Goal: Transaction & Acquisition: Book appointment/travel/reservation

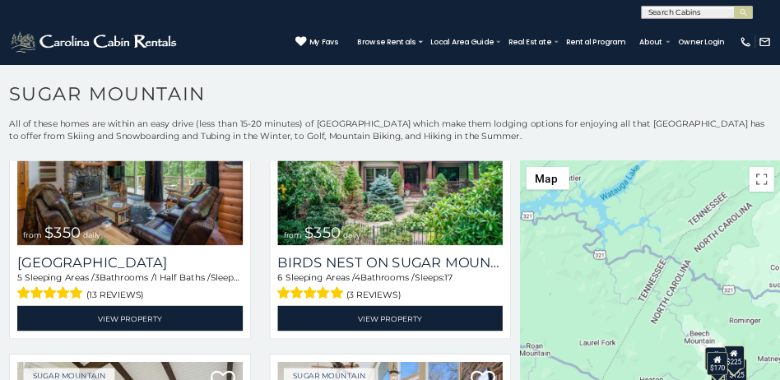
scroll to position [494, 0]
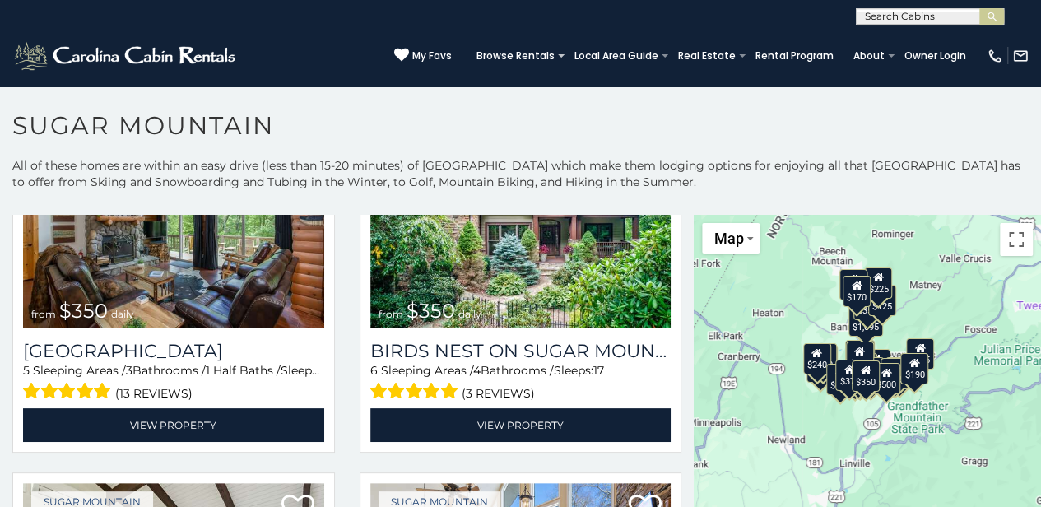
drag, startPoint x: 921, startPoint y: 378, endPoint x: 819, endPoint y: 179, distance: 223.1
click at [819, 179] on div "**********" at bounding box center [520, 487] width 1041 height 660
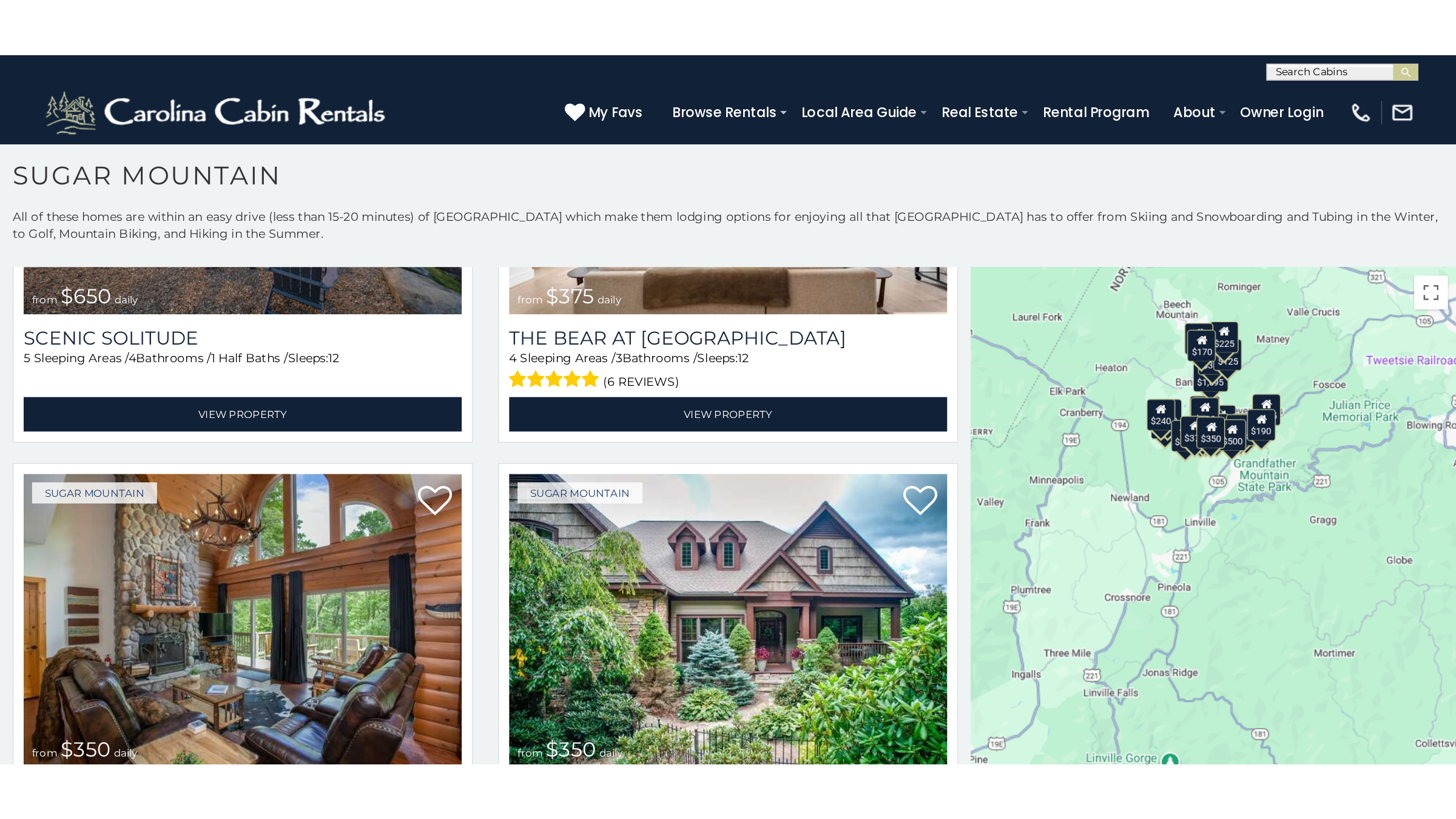
scroll to position [213, 0]
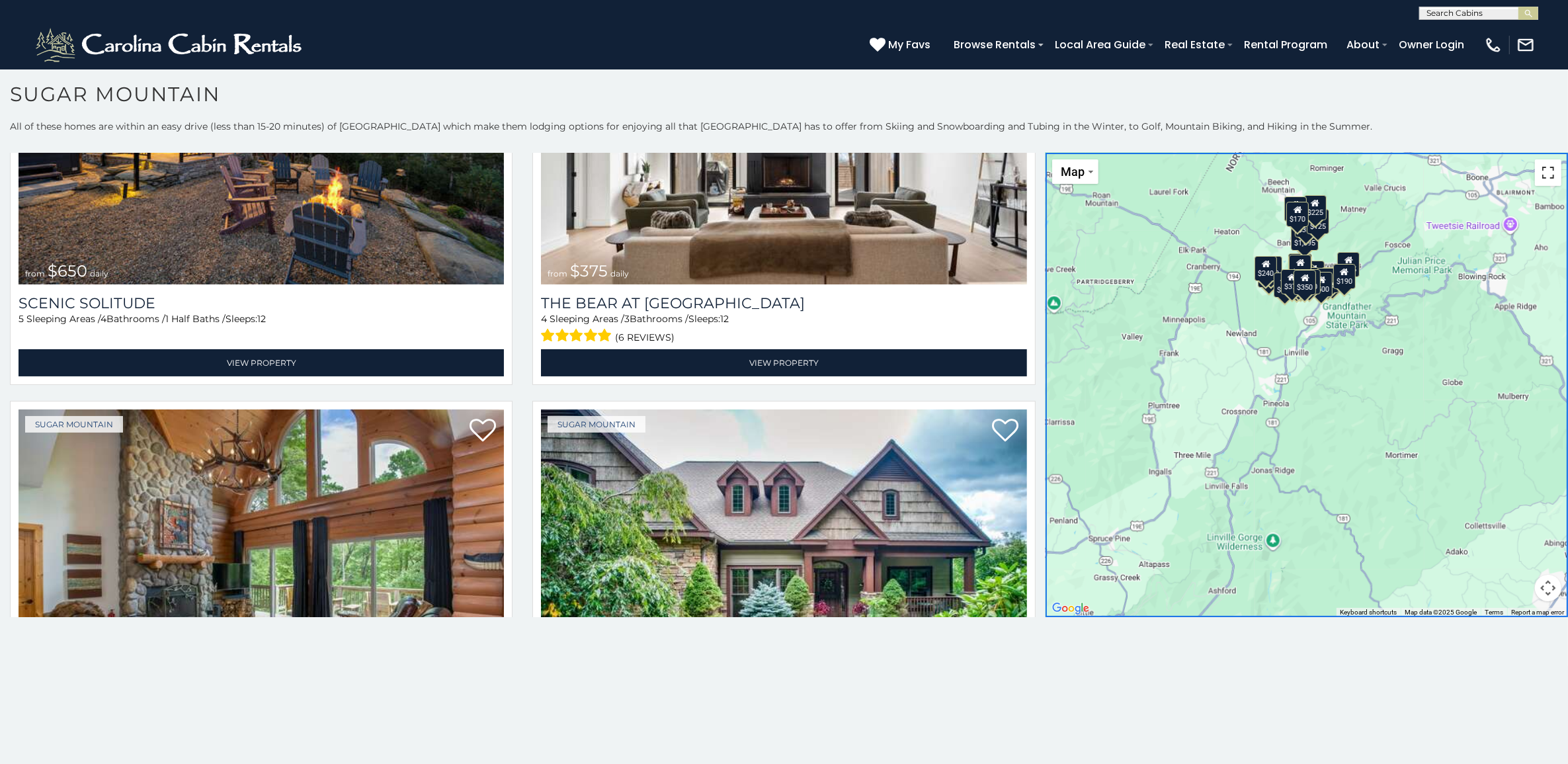
click at [1254, 177] on button "Toggle fullscreen view" at bounding box center [1548, 172] width 27 height 27
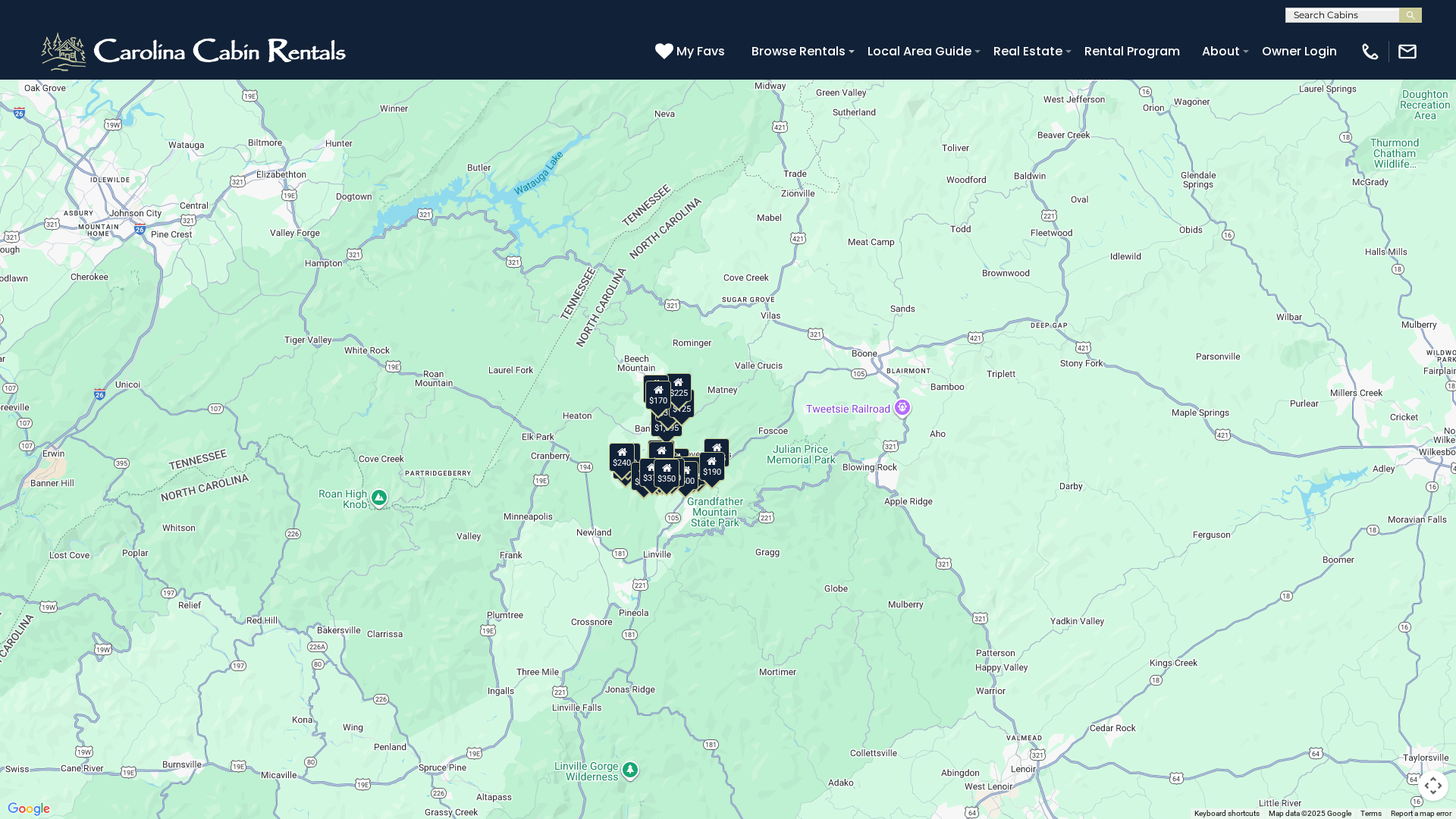
drag, startPoint x: 820, startPoint y: 234, endPoint x: 792, endPoint y: 430, distance: 198.0
click at [757, 419] on div "$650 $375 $350 $350 $200 $375 $195 $265 $190 $175 $155 $290 $175 $345 $1,095 $1…" at bounding box center [728, 409] width 1456 height 819
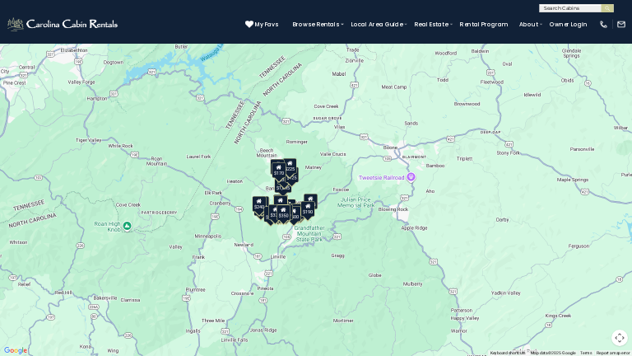
scroll to position [296, 0]
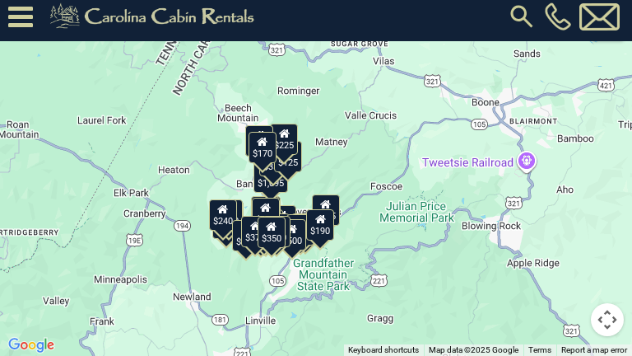
drag, startPoint x: 314, startPoint y: 183, endPoint x: 334, endPoint y: 166, distance: 26.4
click at [334, 166] on div "$650 $375 $350 $350 $200 $375 $195 $265 $190 $175 $155 $290 $175 $345 $1,095 $1…" at bounding box center [316, 178] width 632 height 356
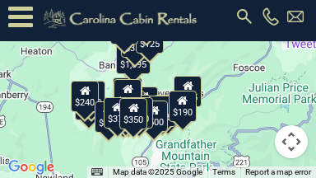
drag, startPoint x: 164, startPoint y: 88, endPoint x: 186, endPoint y: 57, distance: 38.4
click at [186, 57] on div "$650 $375 $350 $350 $200 $375 $195 $265 $190 $175 $155 $290 $175 $345 $1,095 $1…" at bounding box center [158, 89] width 316 height 178
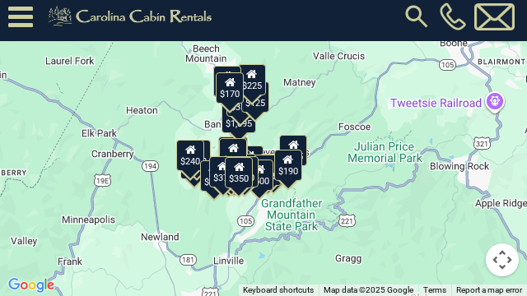
click at [190, 160] on div "$240" at bounding box center [190, 155] width 28 height 31
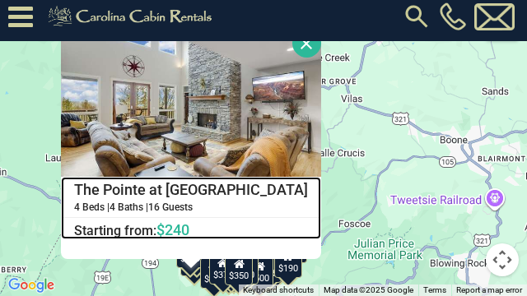
click at [190, 192] on h4 "The Pointe at North View" at bounding box center [191, 190] width 258 height 25
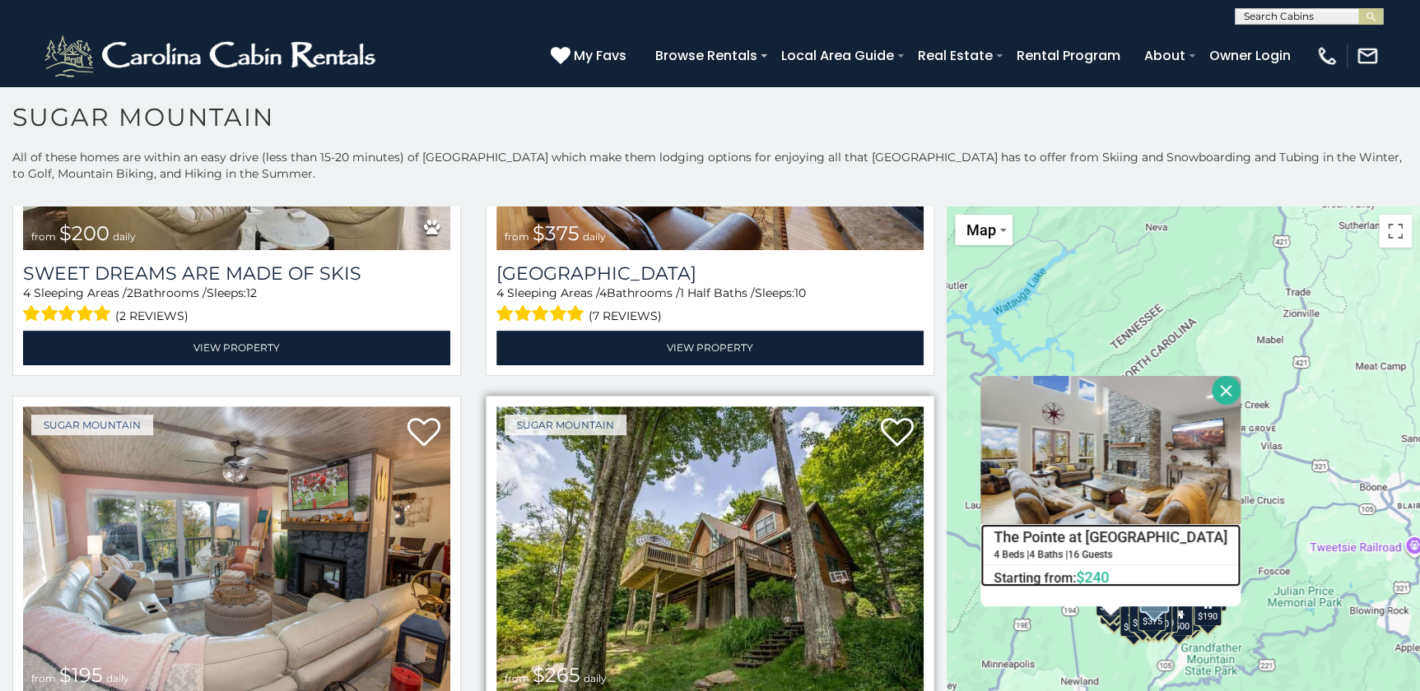
scroll to position [1336, 0]
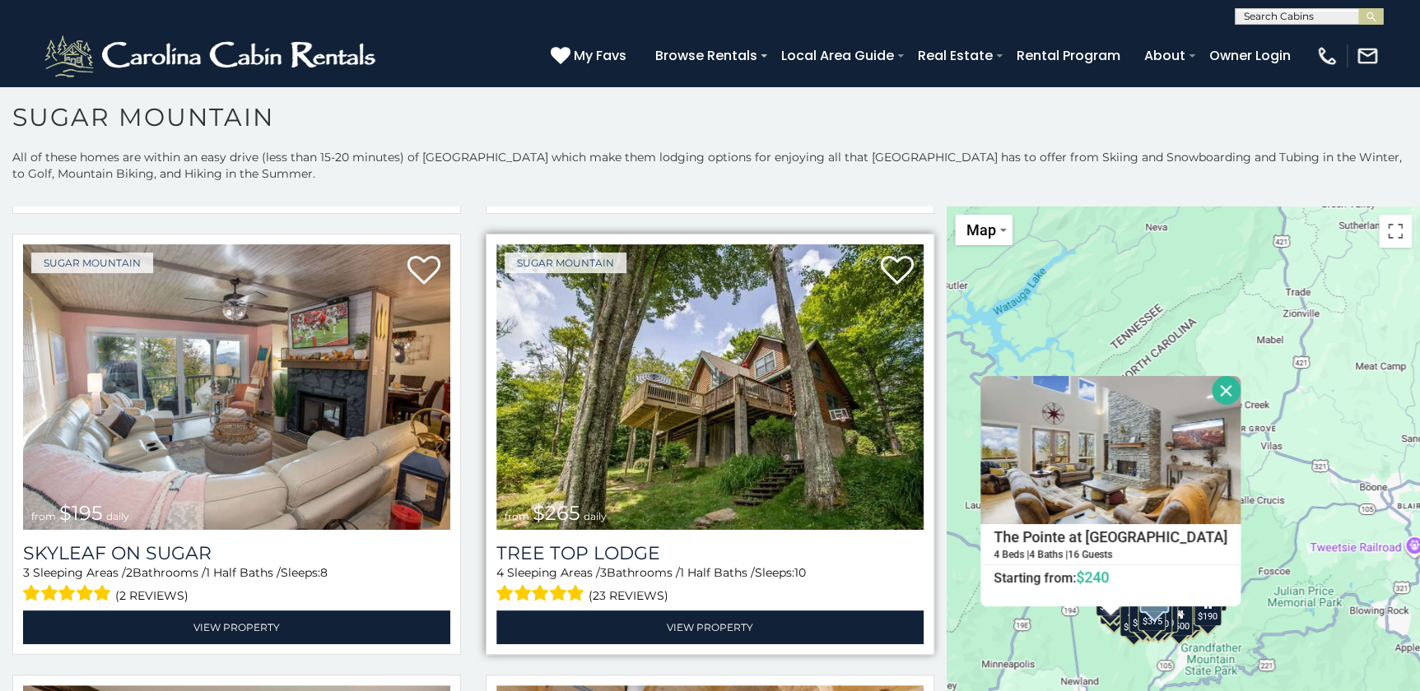
click at [739, 444] on img at bounding box center [709, 387] width 427 height 286
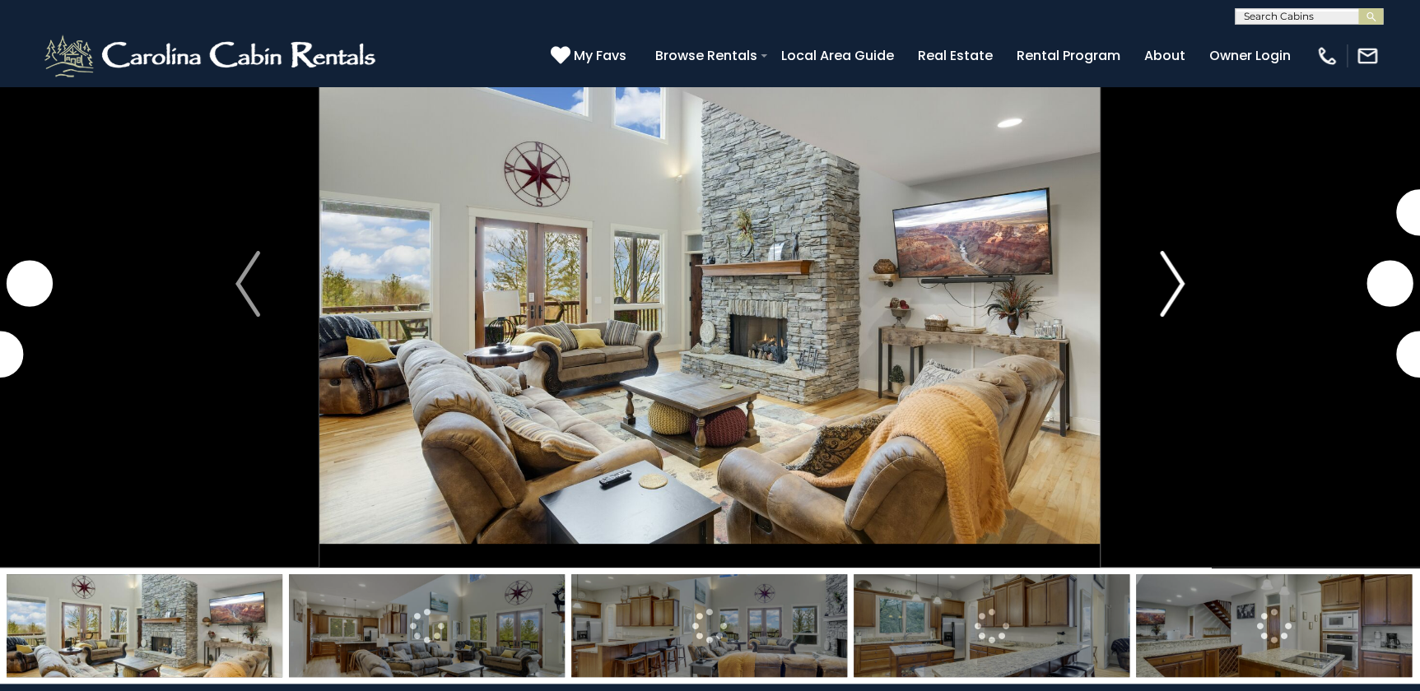
click at [779, 285] on img "Next" at bounding box center [1172, 284] width 25 height 66
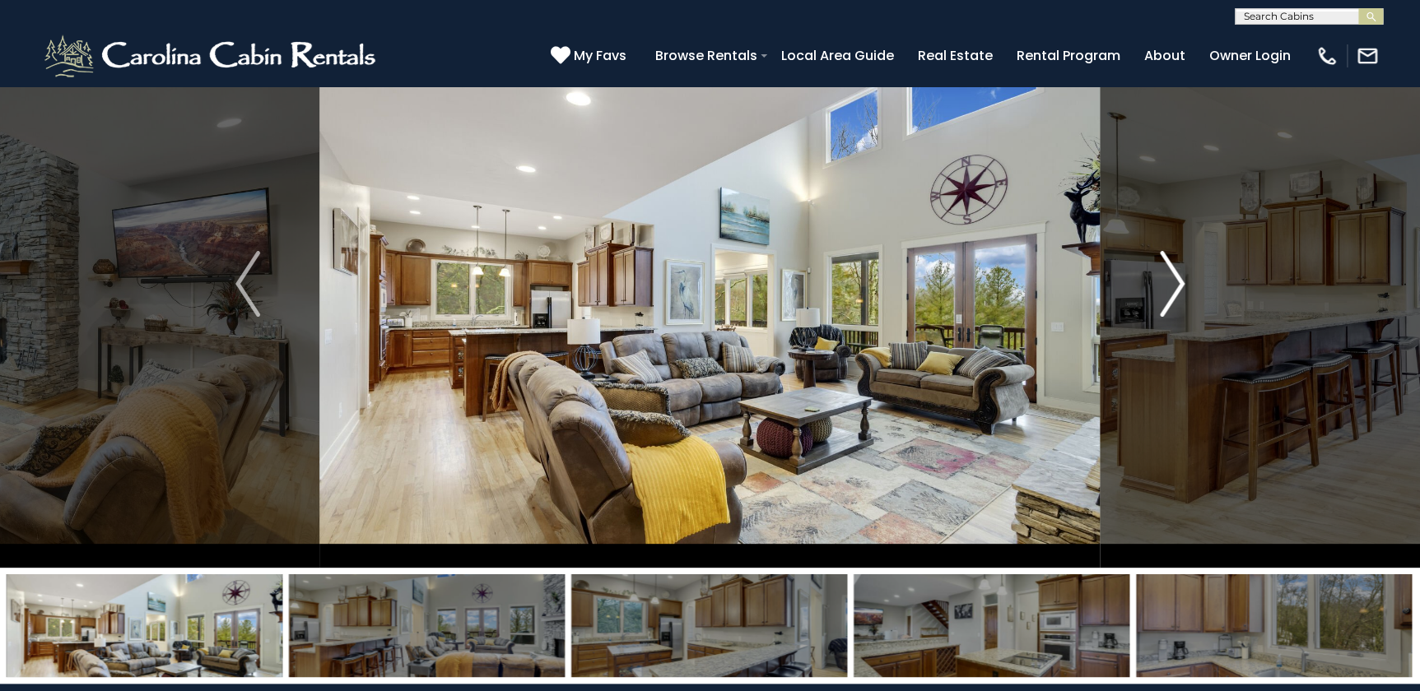
click at [779, 285] on img "Next" at bounding box center [1172, 284] width 25 height 66
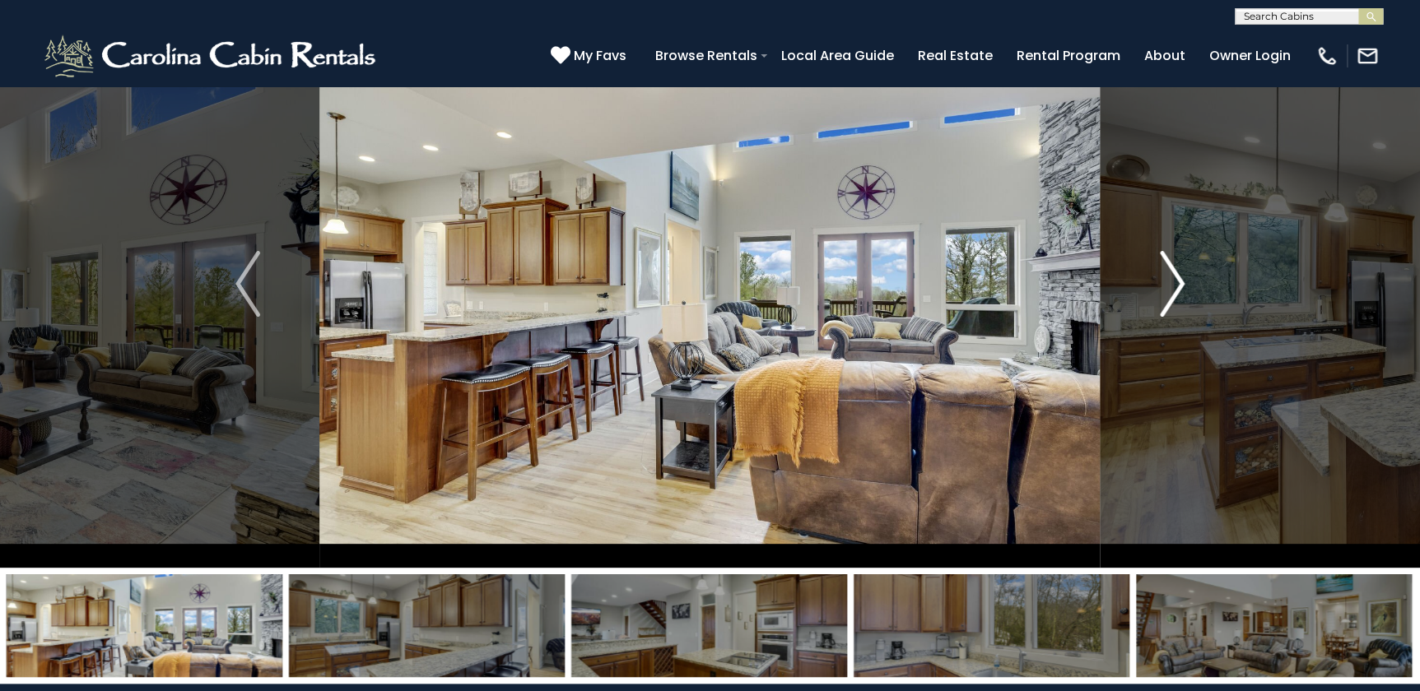
click at [779, 285] on img "Next" at bounding box center [1172, 284] width 25 height 66
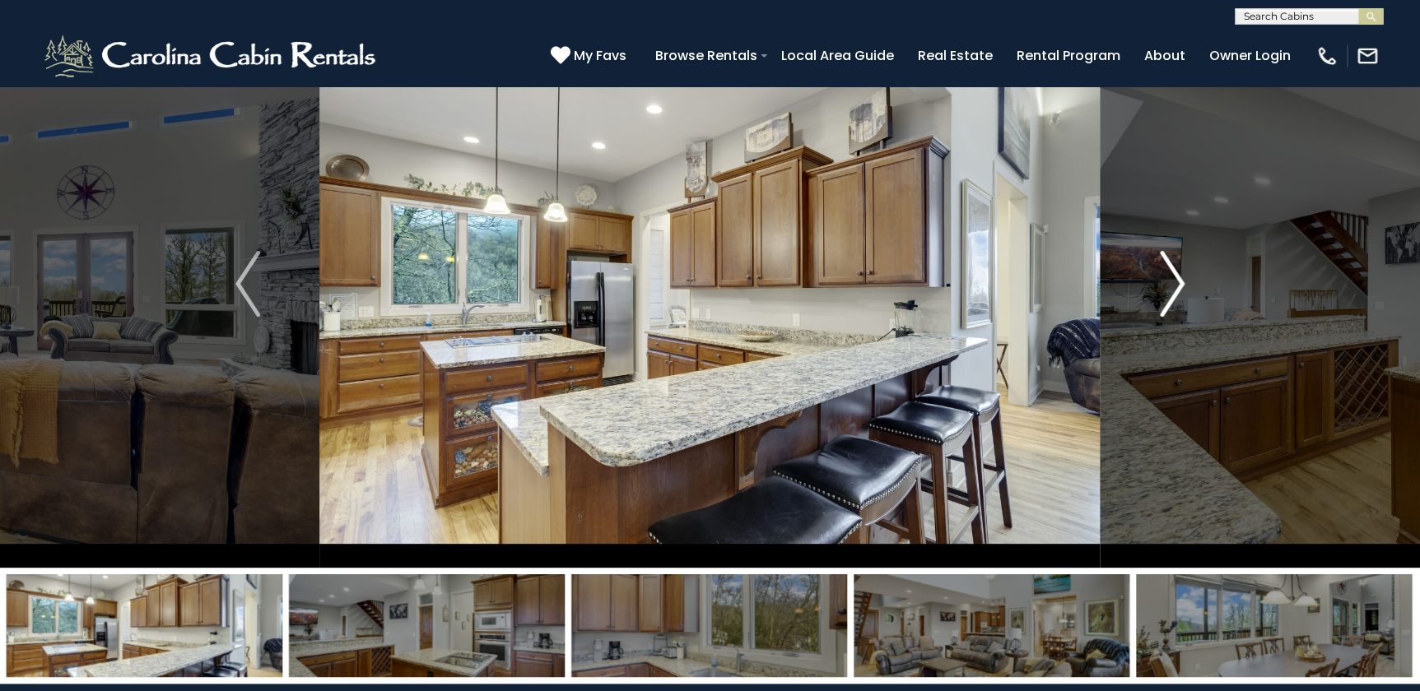
click at [779, 285] on img "Next" at bounding box center [1172, 284] width 25 height 66
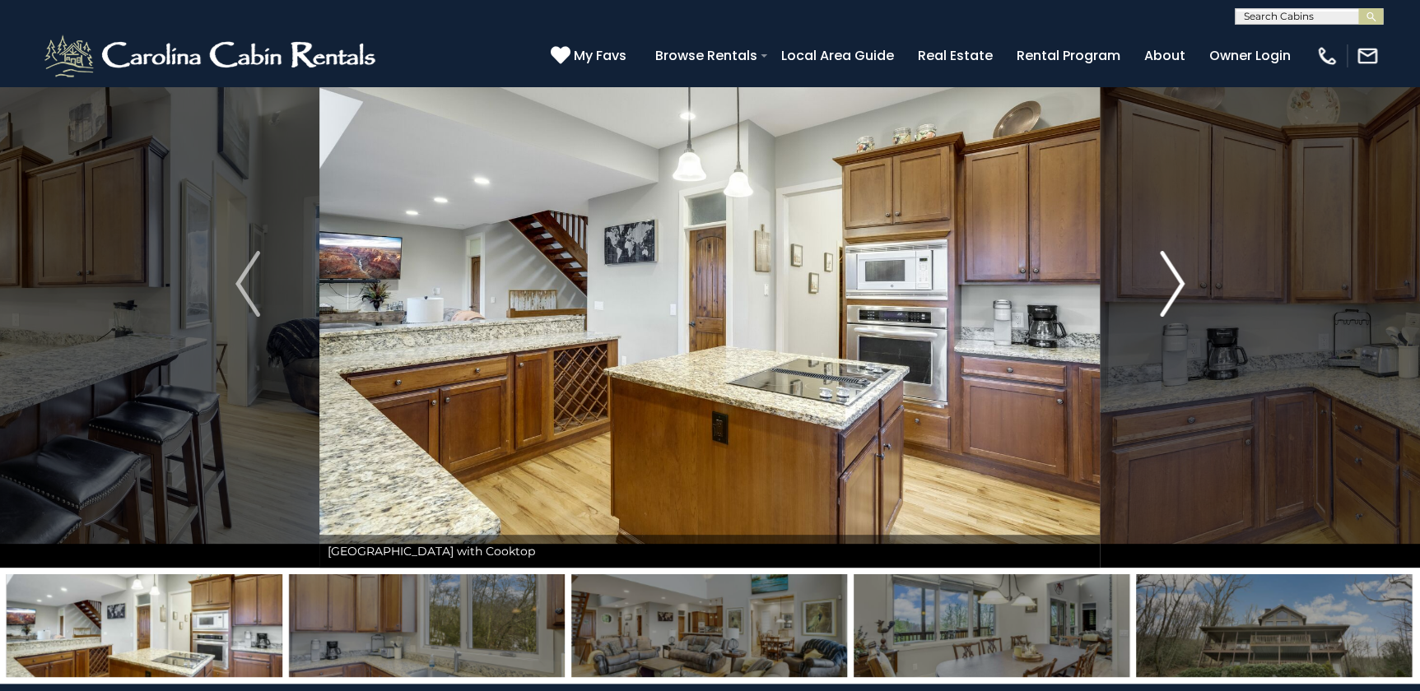
click at [779, 285] on img "Next" at bounding box center [1172, 284] width 25 height 66
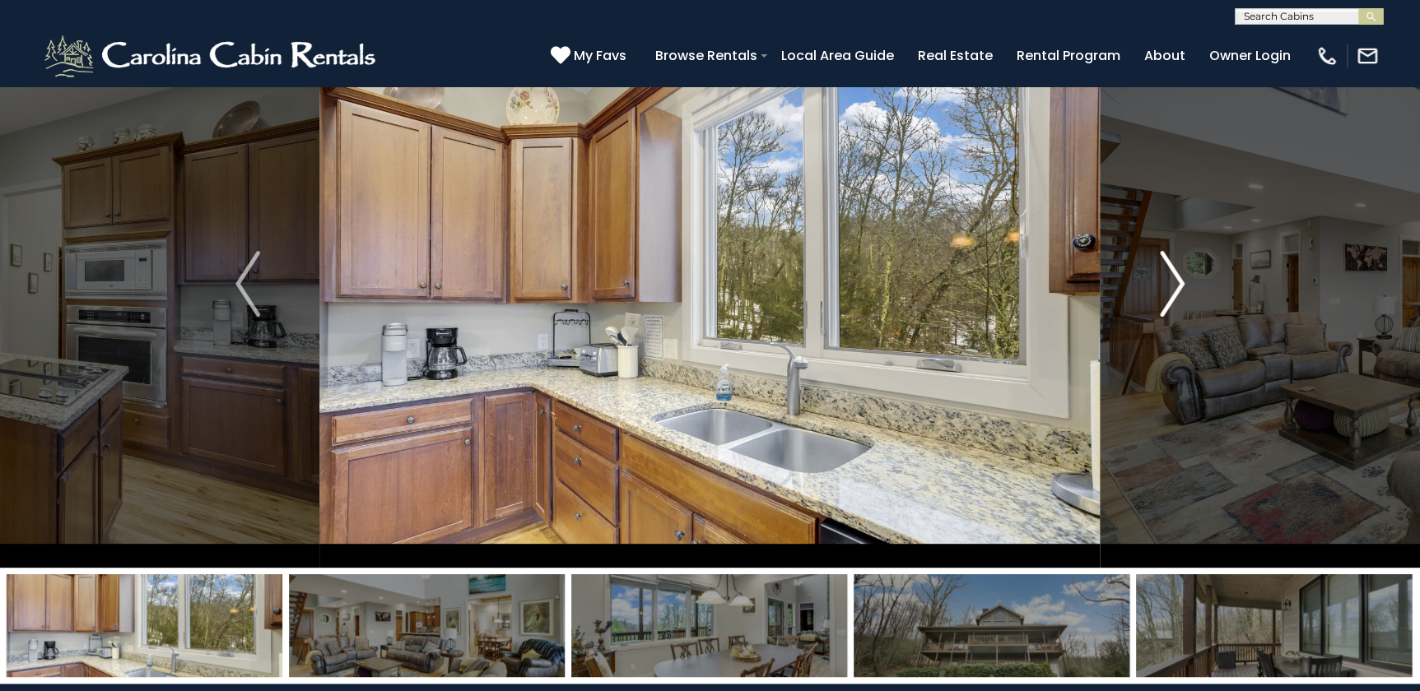
click at [779, 285] on img "Next" at bounding box center [1172, 284] width 25 height 66
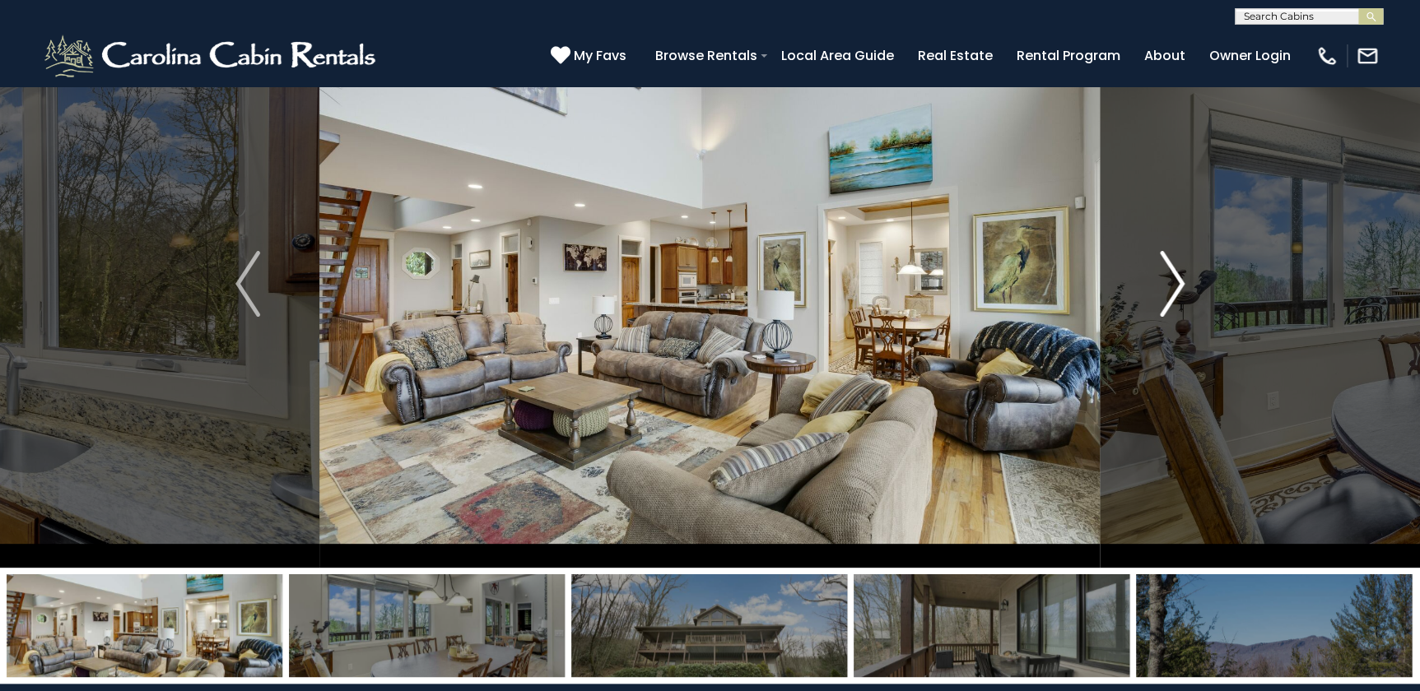
click at [779, 285] on img "Next" at bounding box center [1172, 284] width 25 height 66
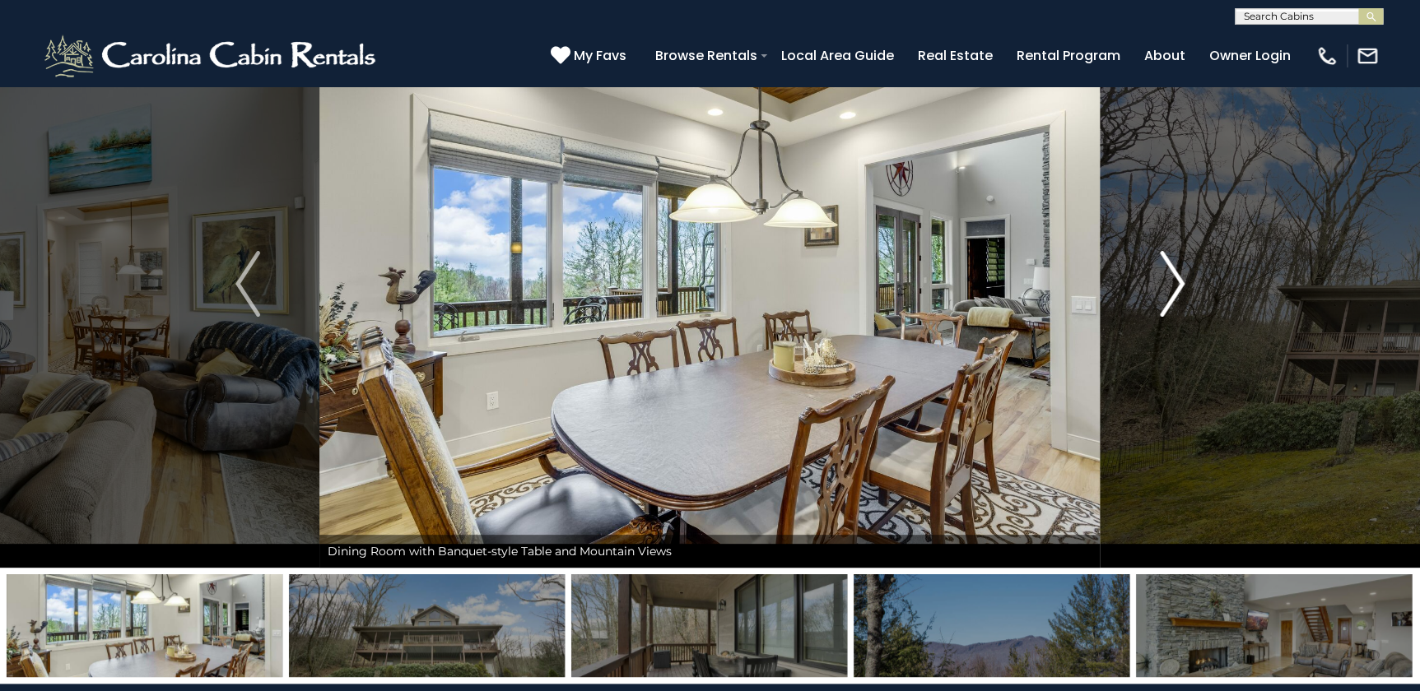
click at [779, 285] on img "Next" at bounding box center [1172, 284] width 25 height 66
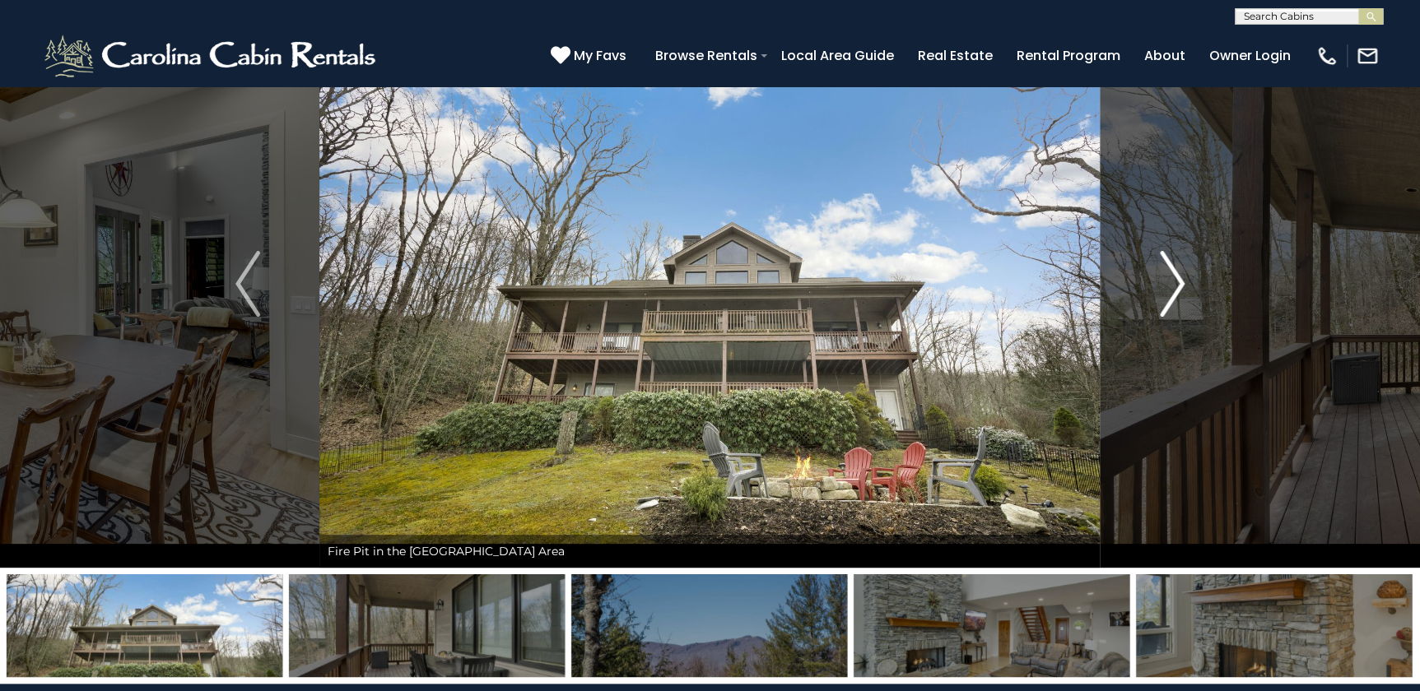
click at [779, 285] on img "Next" at bounding box center [1172, 284] width 25 height 66
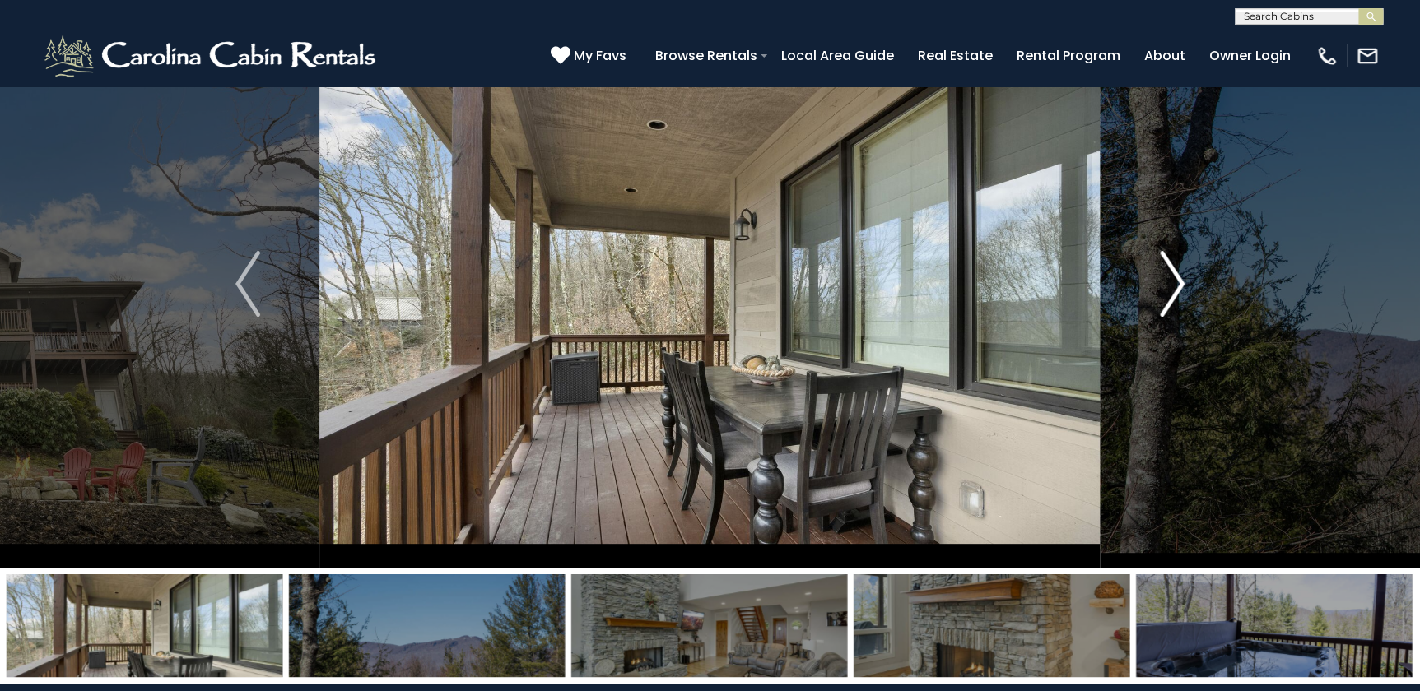
click at [779, 285] on img "Next" at bounding box center [1172, 284] width 25 height 66
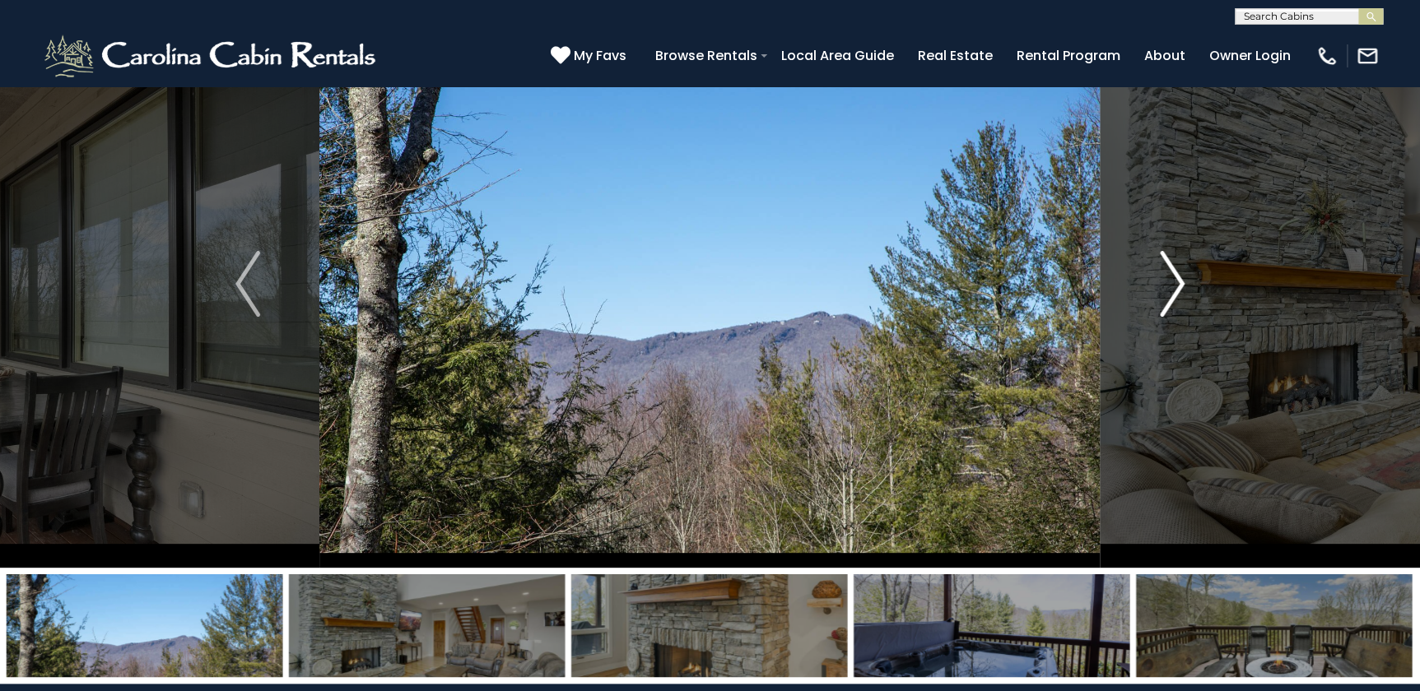
click at [779, 285] on img "Next" at bounding box center [1172, 284] width 25 height 66
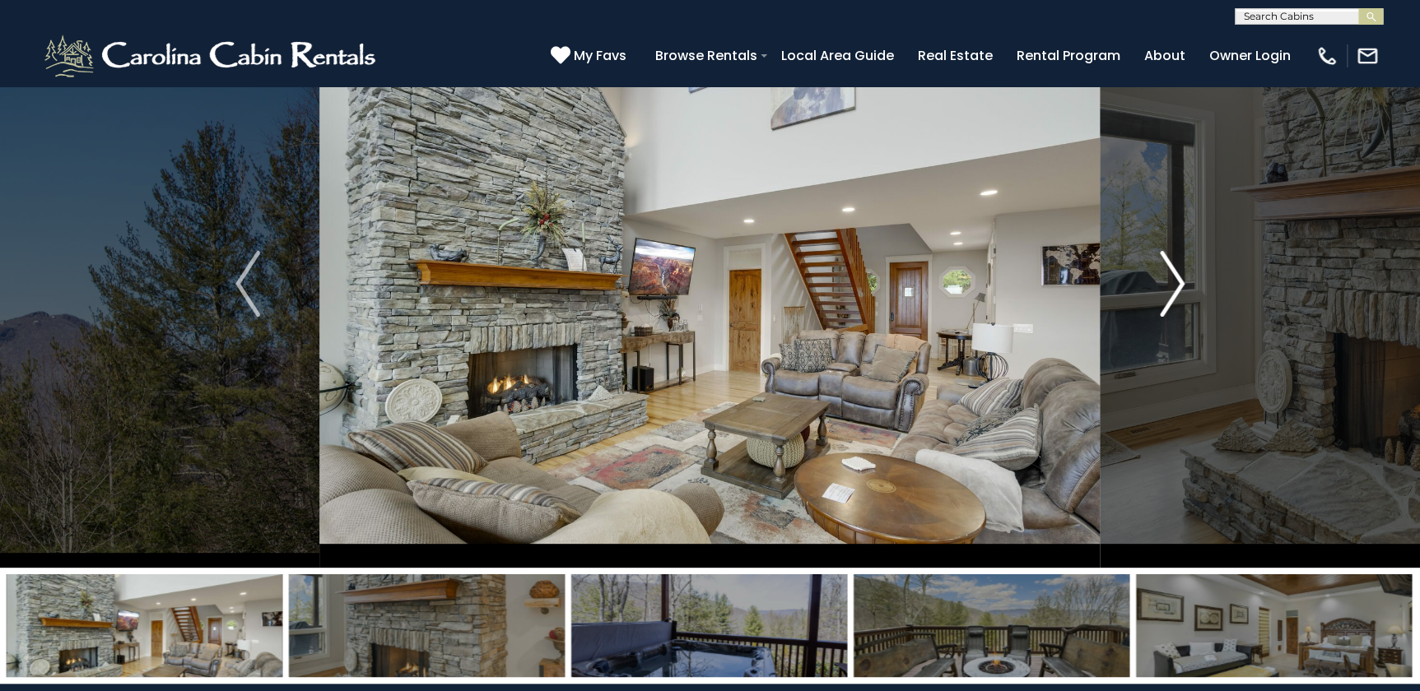
click at [779, 285] on img "Next" at bounding box center [1172, 284] width 25 height 66
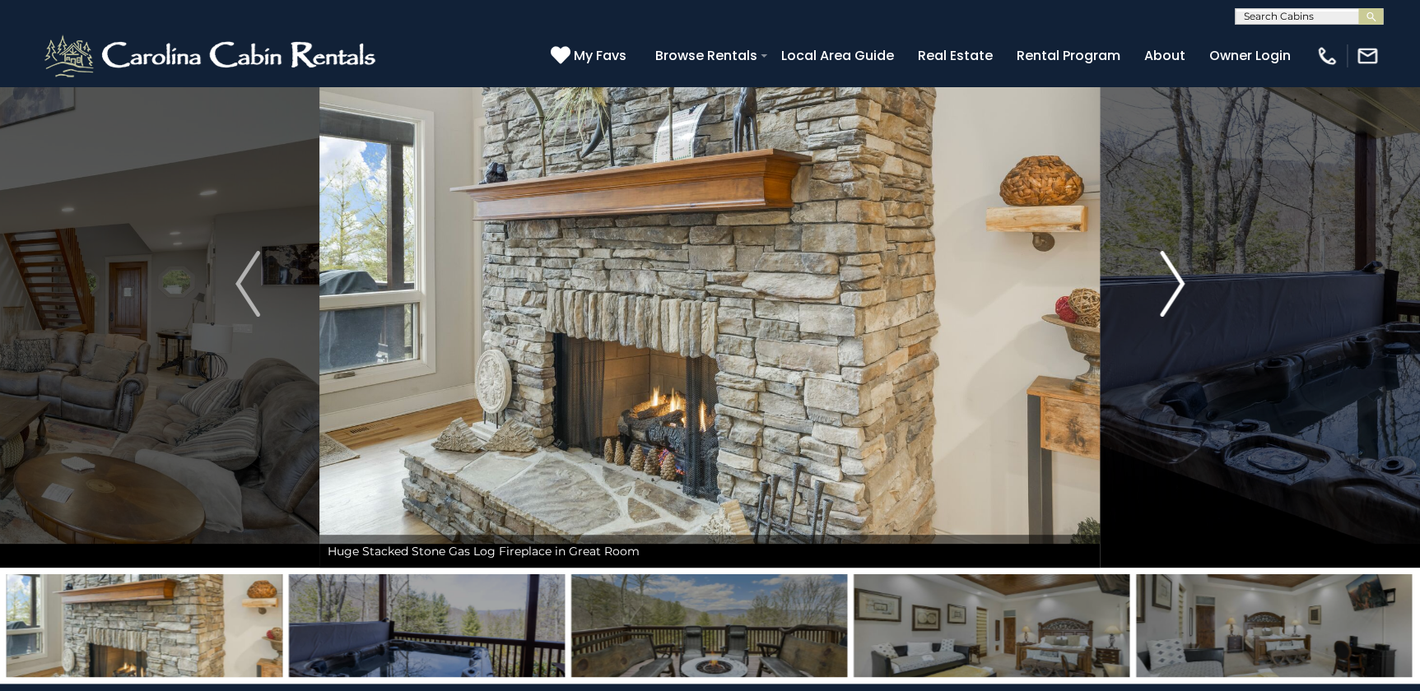
click at [779, 285] on img "Next" at bounding box center [1172, 284] width 25 height 66
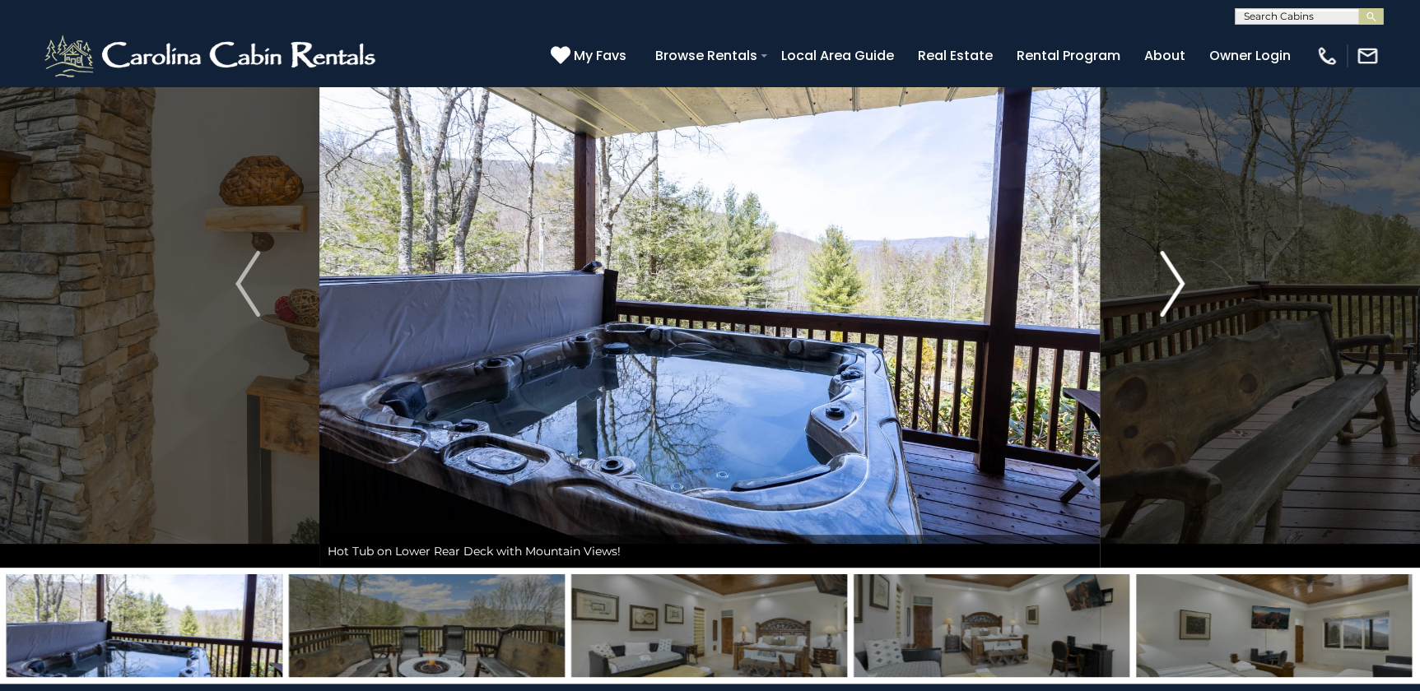
click at [779, 285] on img "Next" at bounding box center [1172, 284] width 25 height 66
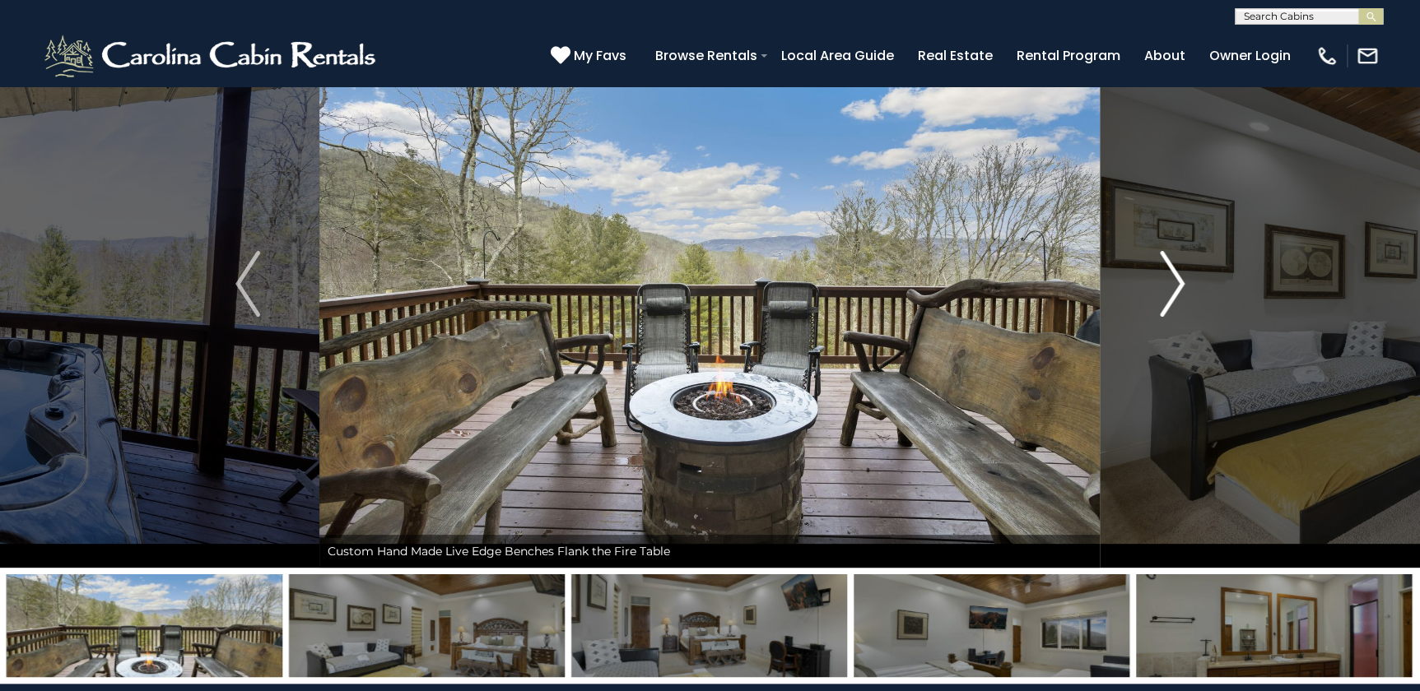
click at [779, 285] on img "Next" at bounding box center [1172, 284] width 25 height 66
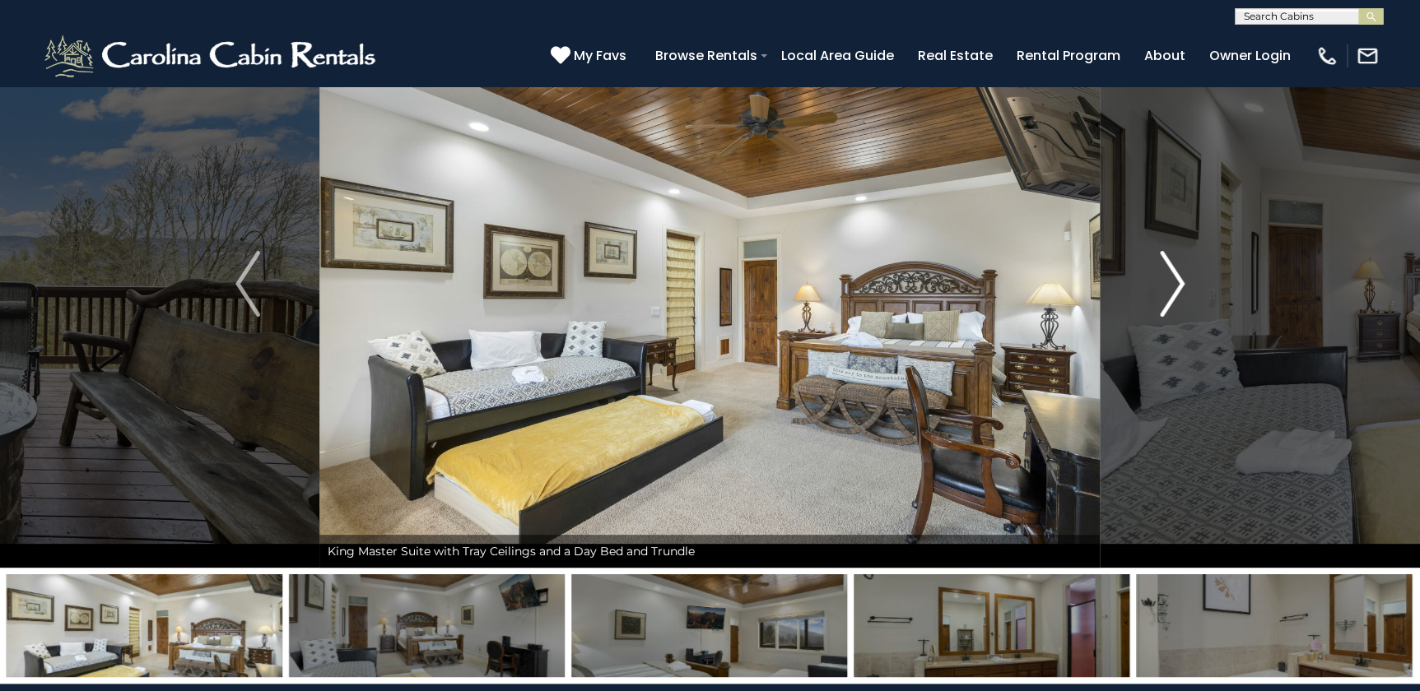
click at [779, 285] on img "Next" at bounding box center [1172, 284] width 25 height 66
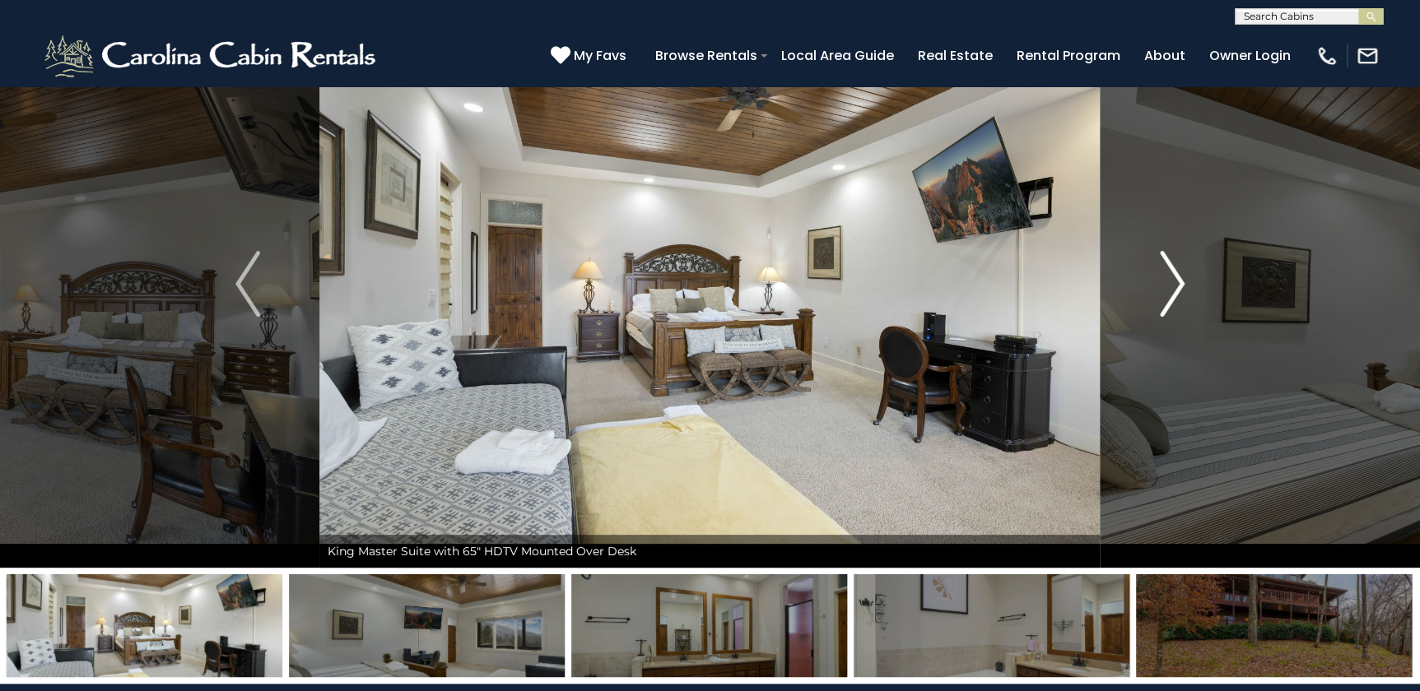
click at [779, 286] on img "Next" at bounding box center [1172, 284] width 25 height 66
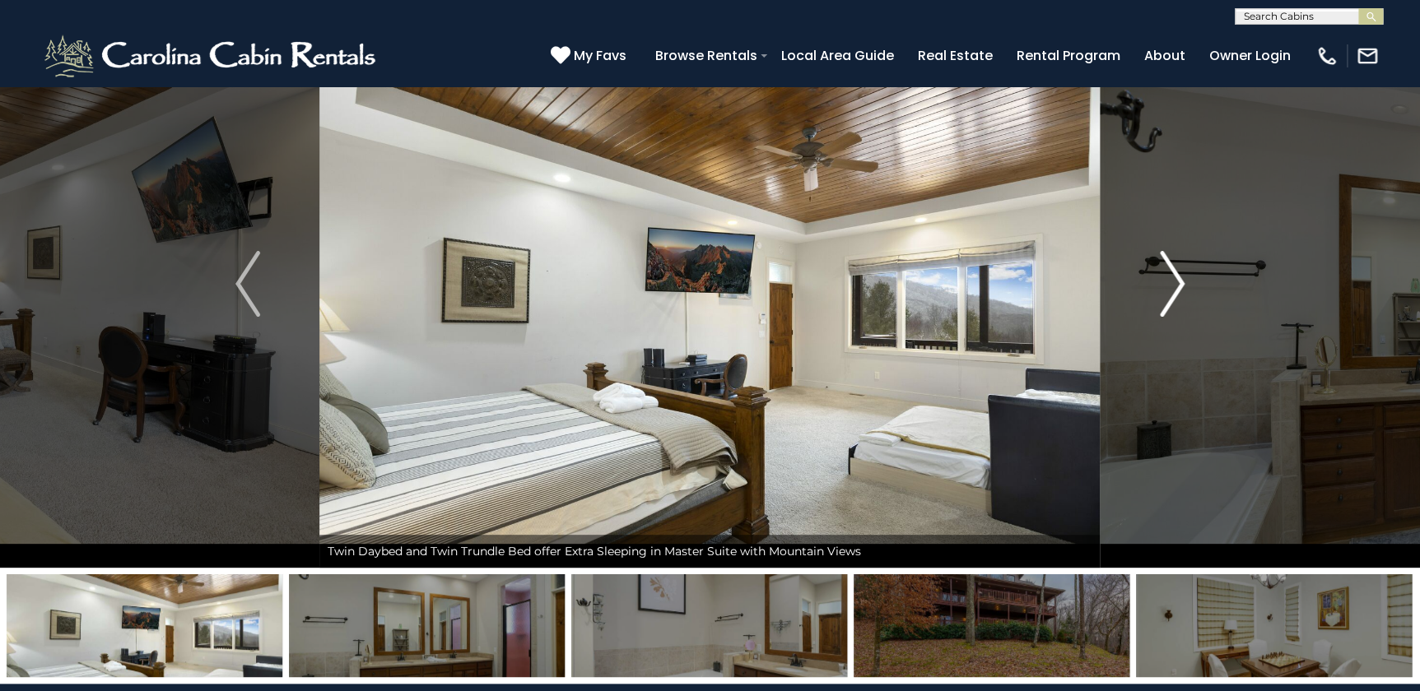
click at [779, 286] on img "Next" at bounding box center [1172, 284] width 25 height 66
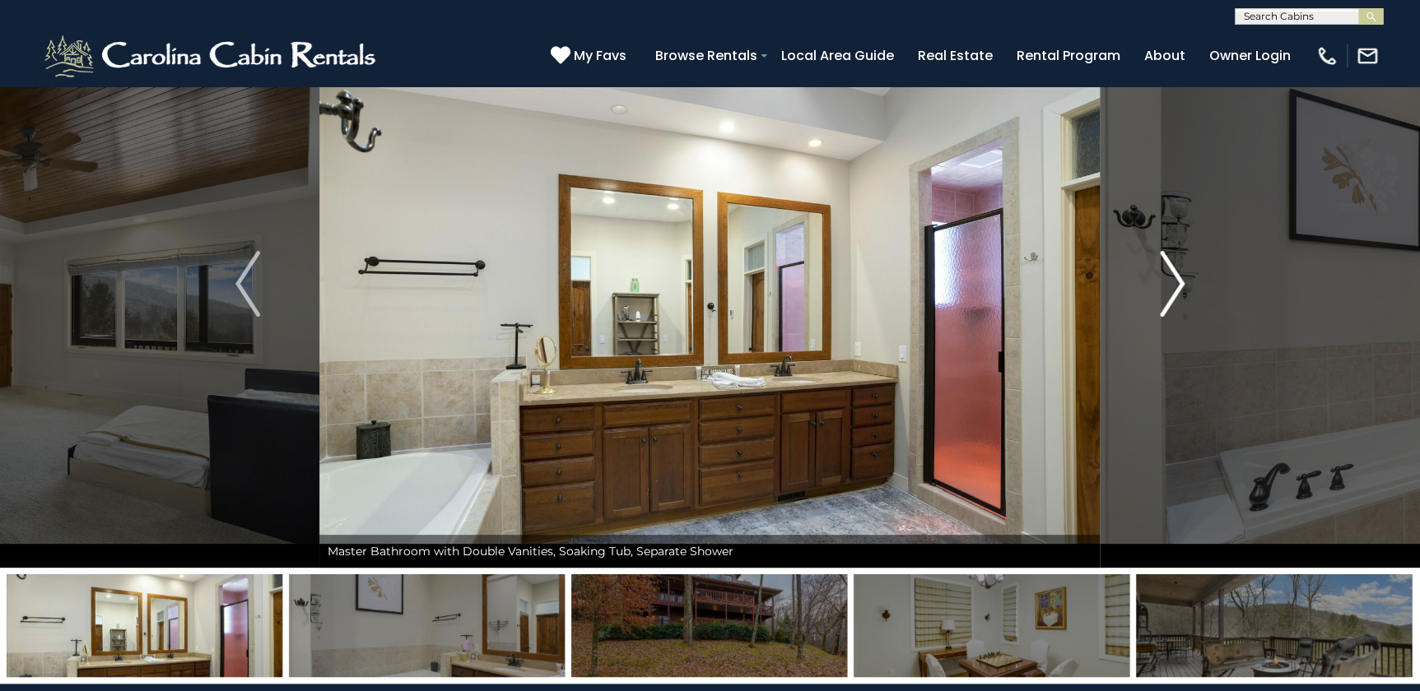
click at [779, 288] on img "Next" at bounding box center [1172, 284] width 25 height 66
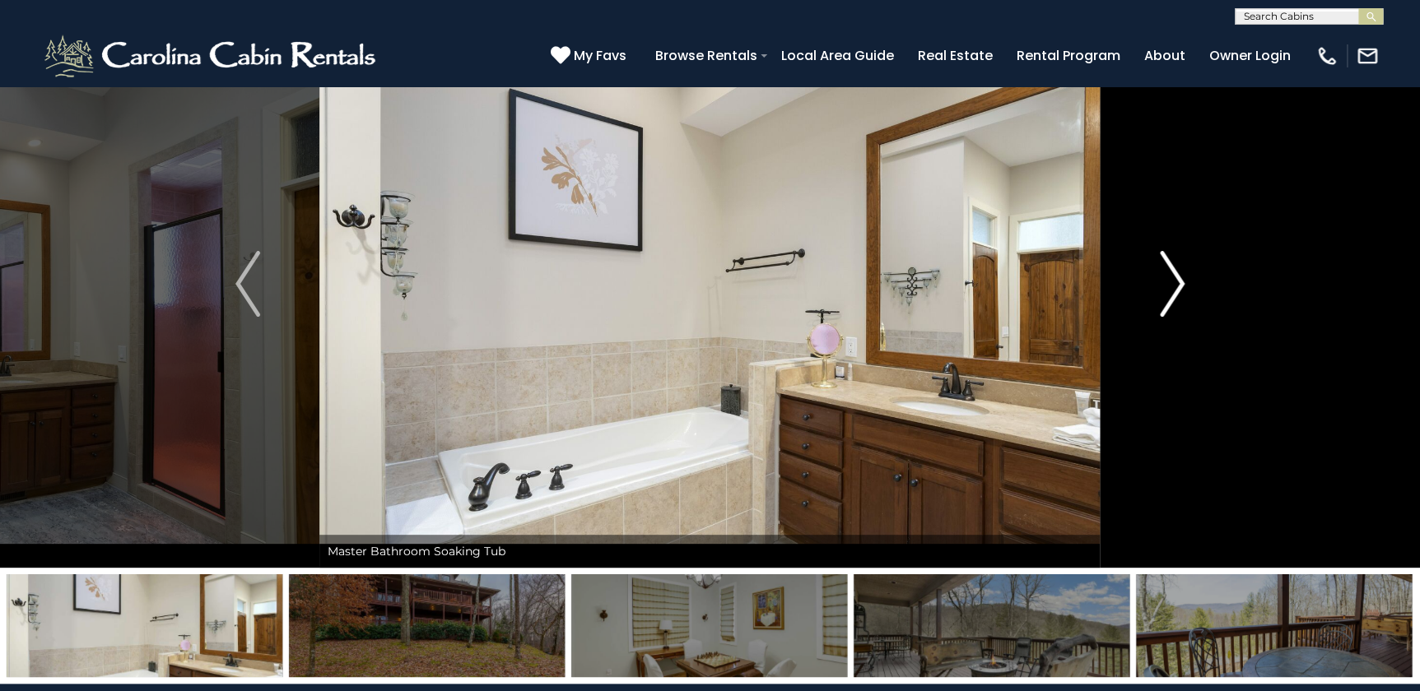
click at [779, 288] on img "Next" at bounding box center [1172, 284] width 25 height 66
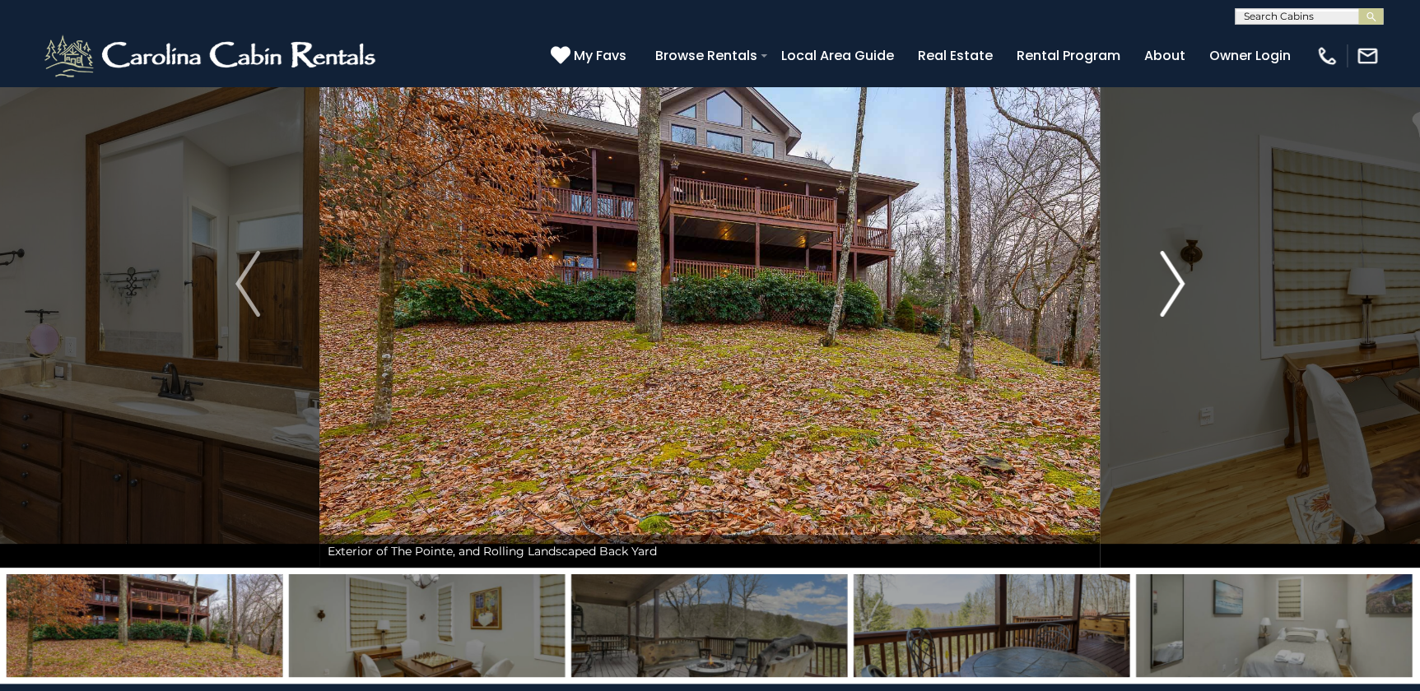
click at [779, 288] on img "Next" at bounding box center [1172, 284] width 25 height 66
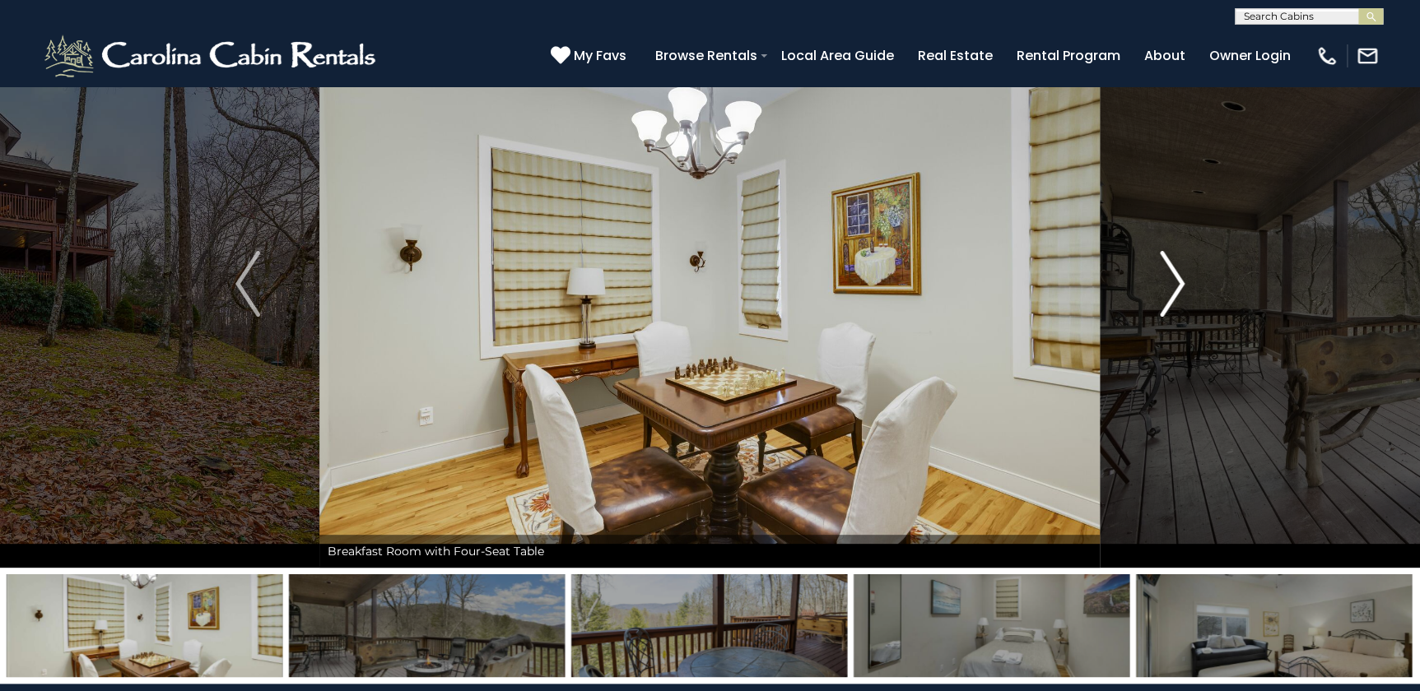
click at [779, 288] on img "Next" at bounding box center [1172, 284] width 25 height 66
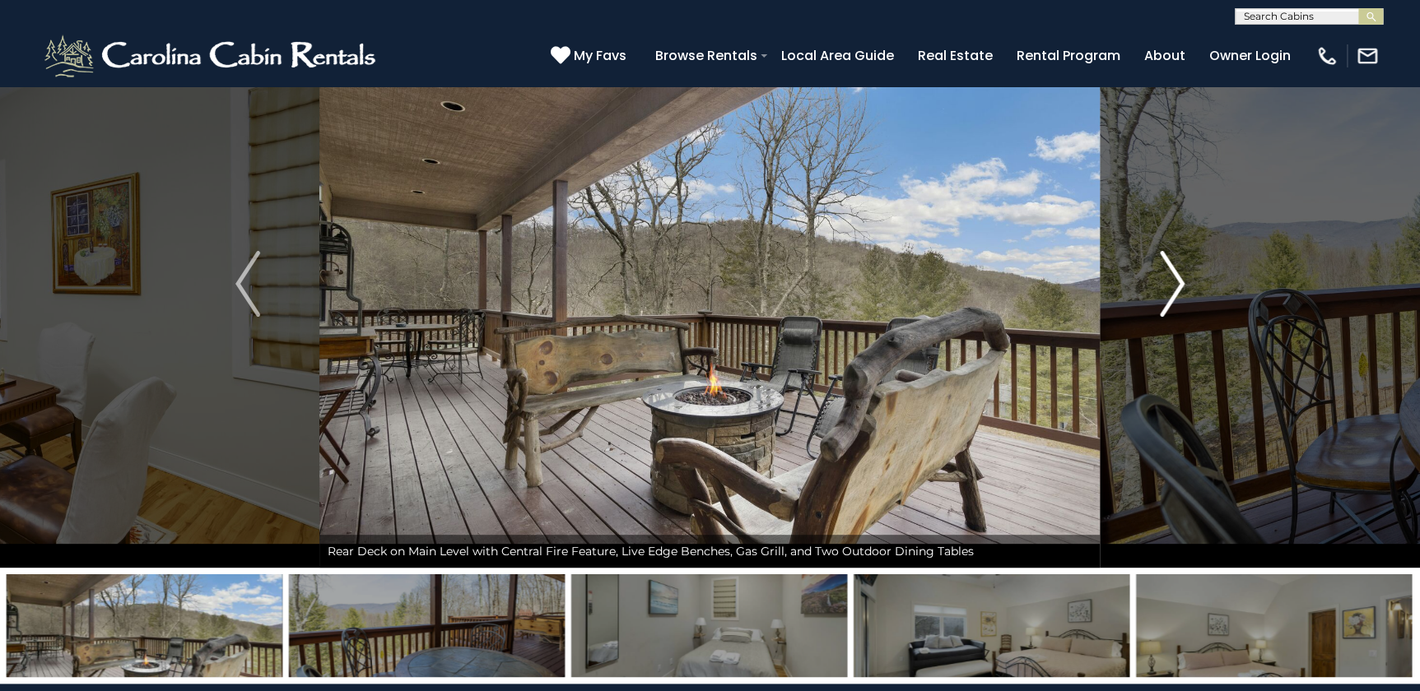
click at [779, 288] on img "Next" at bounding box center [1172, 284] width 25 height 66
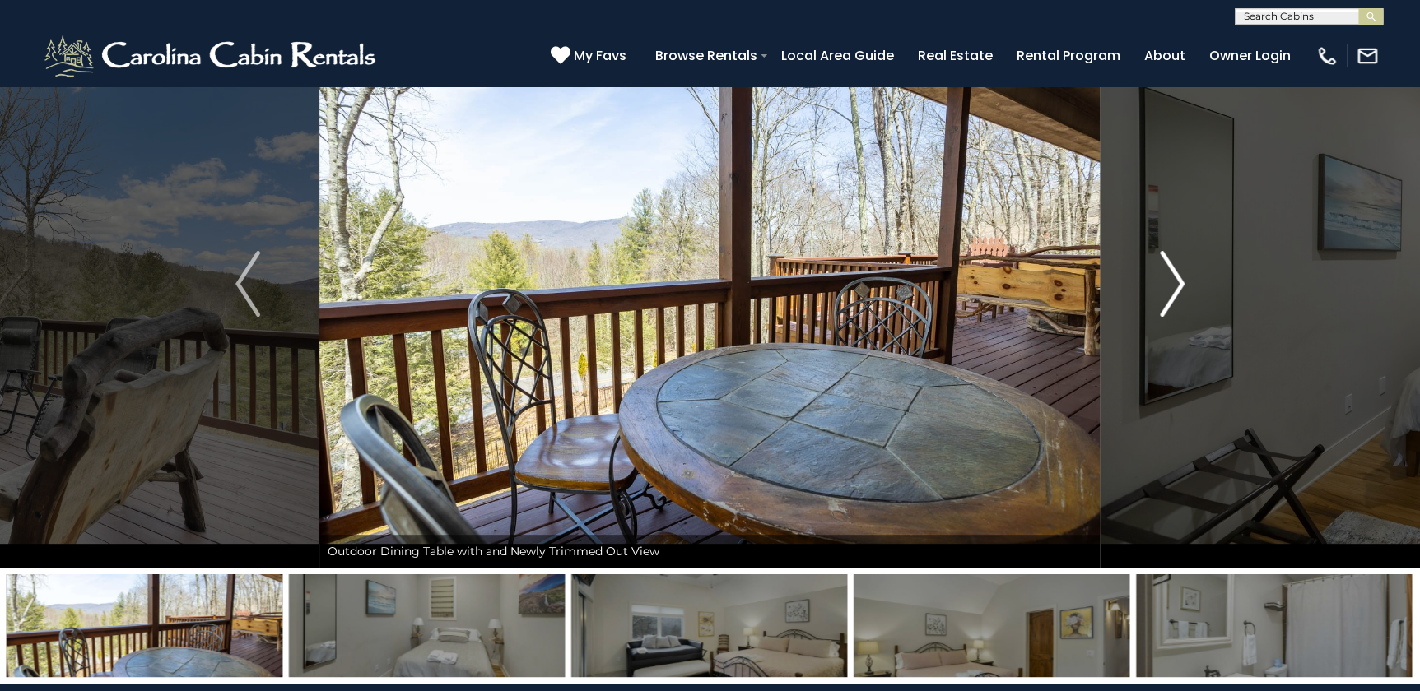
click at [779, 288] on img "Next" at bounding box center [1172, 284] width 25 height 66
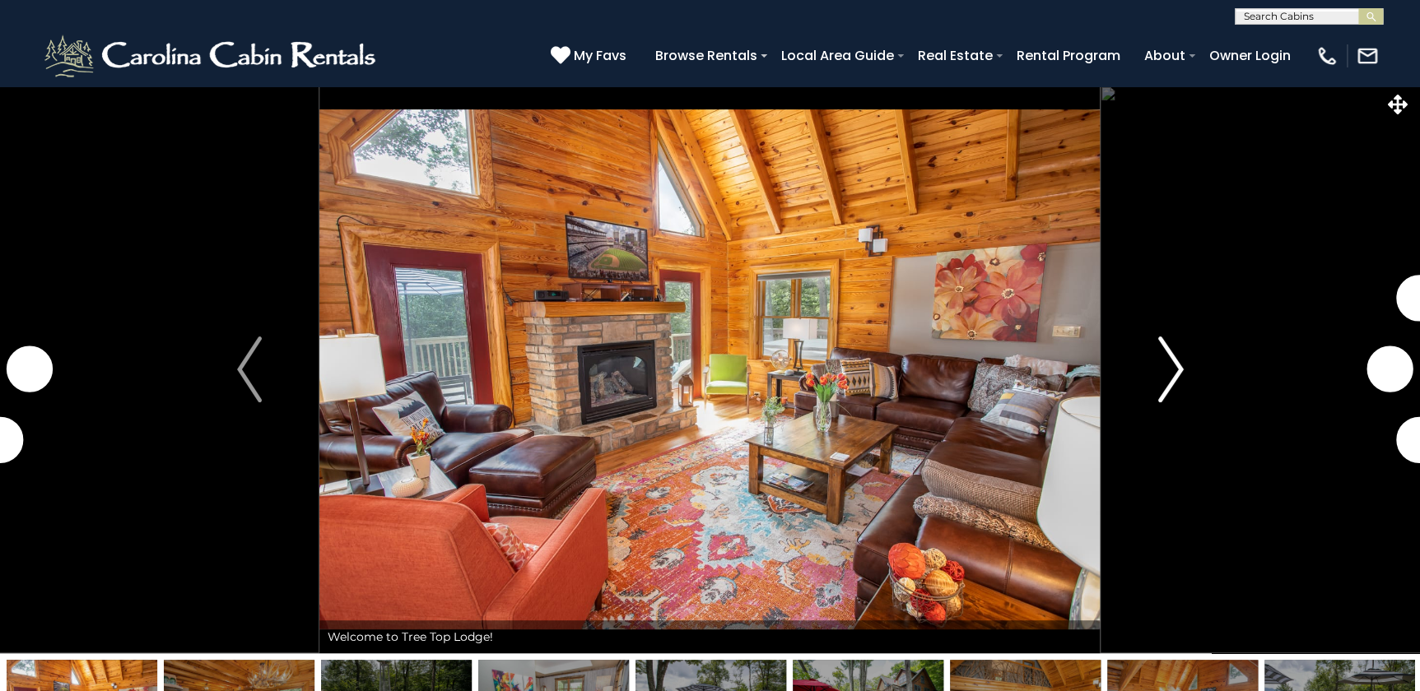
click at [1171, 363] on img "Next" at bounding box center [1170, 370] width 25 height 66
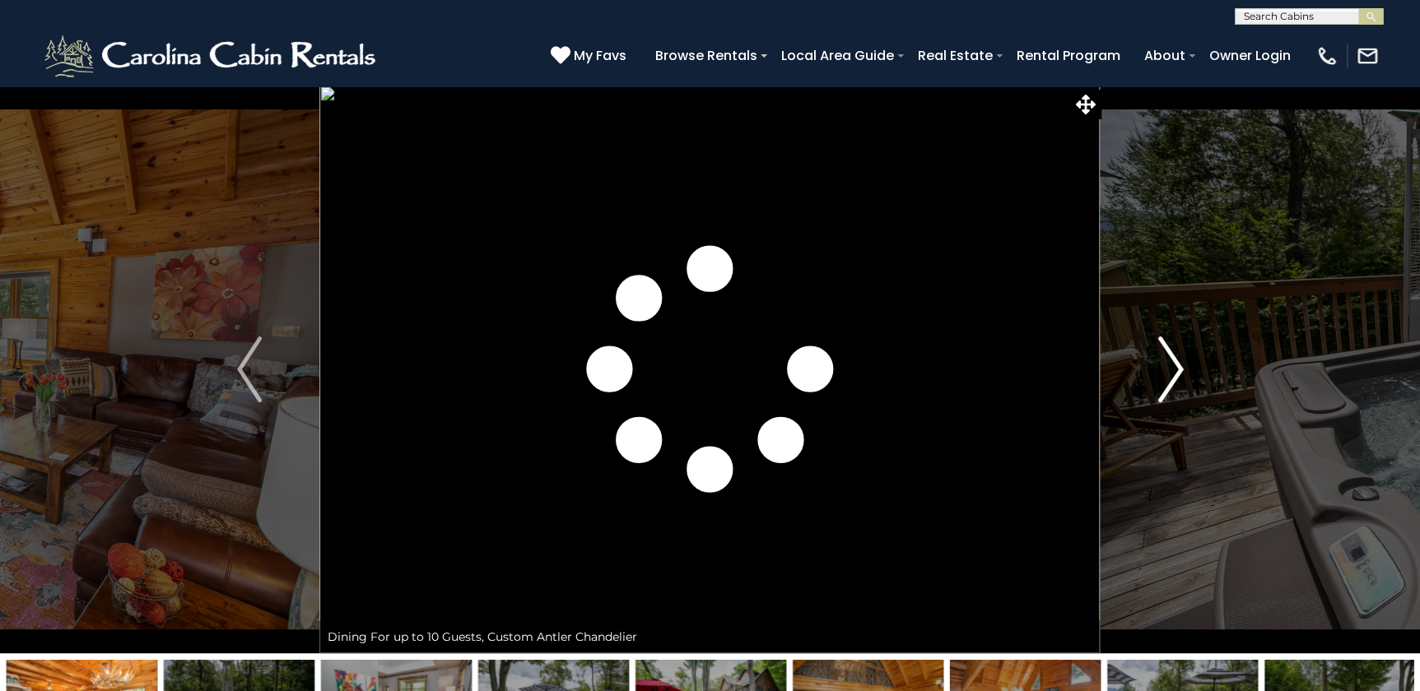
click at [1171, 363] on img "Next" at bounding box center [1170, 370] width 25 height 66
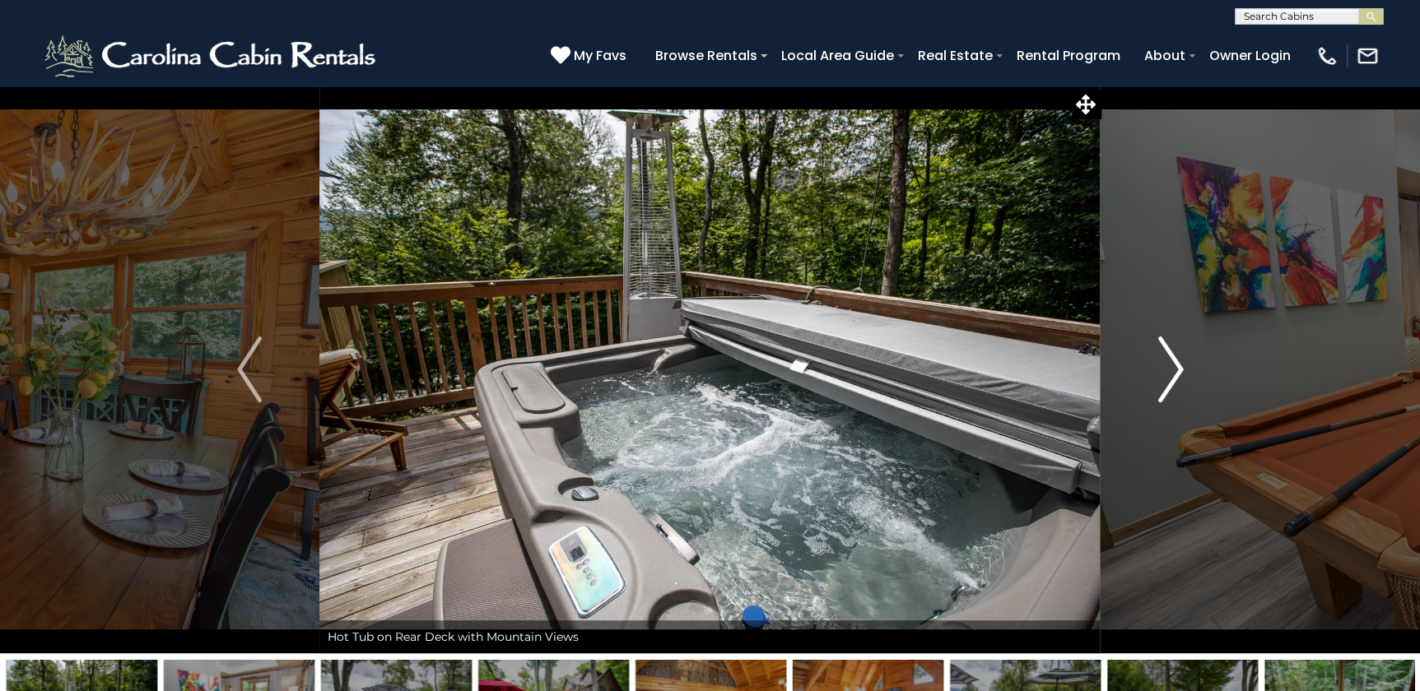
click at [1171, 363] on img "Next" at bounding box center [1170, 370] width 25 height 66
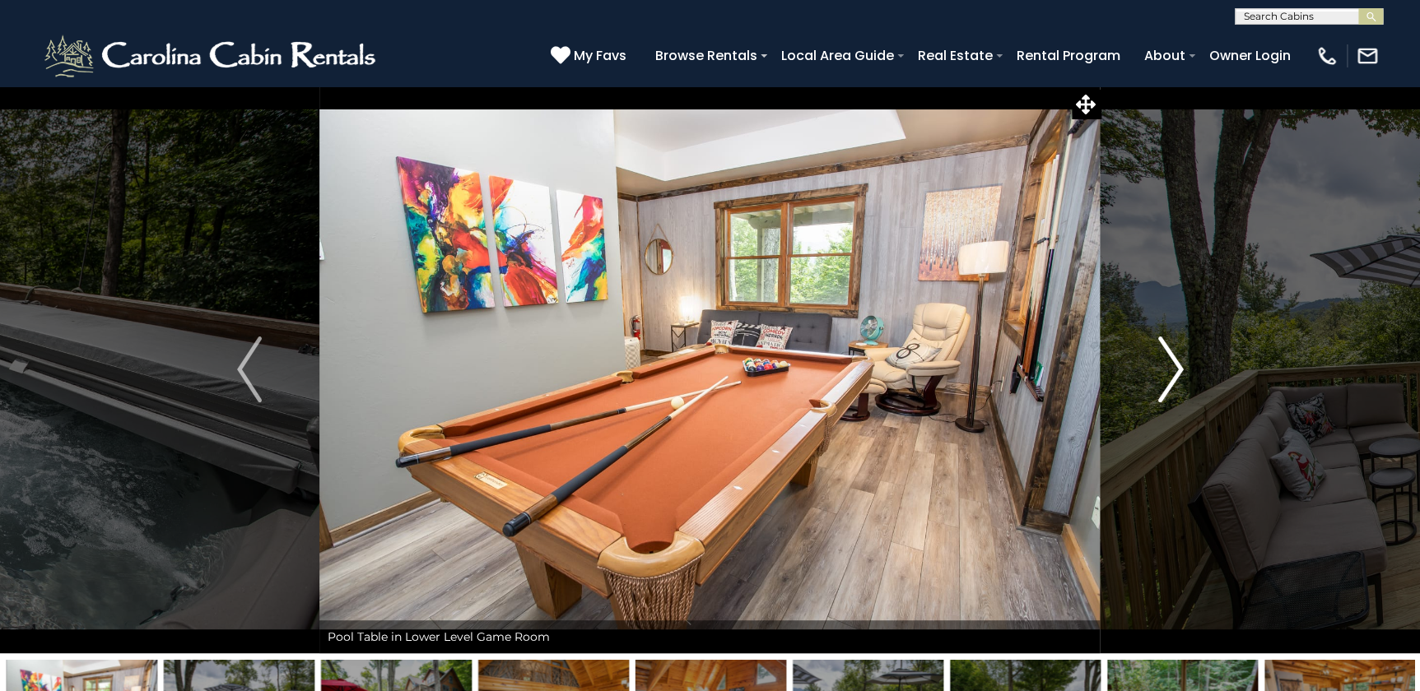
click at [1169, 363] on img "Next" at bounding box center [1170, 370] width 25 height 66
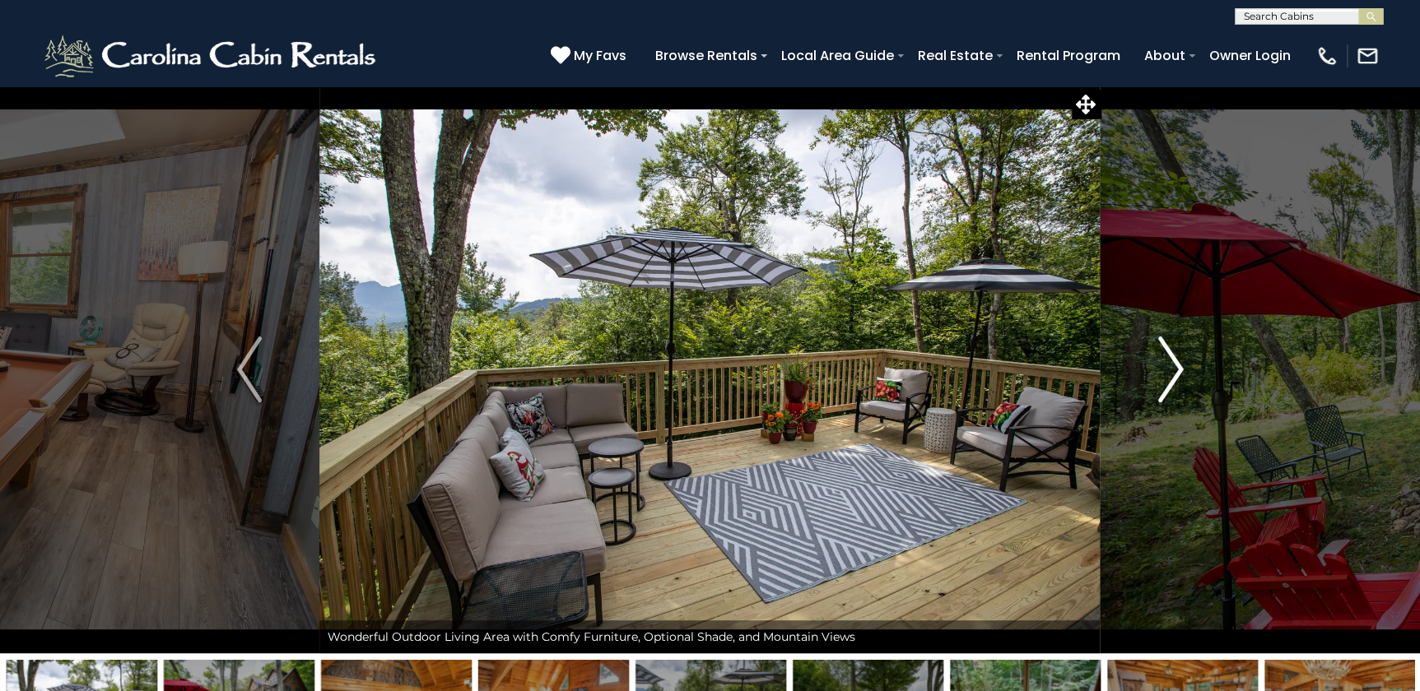
click at [1165, 364] on img "Next" at bounding box center [1170, 370] width 25 height 66
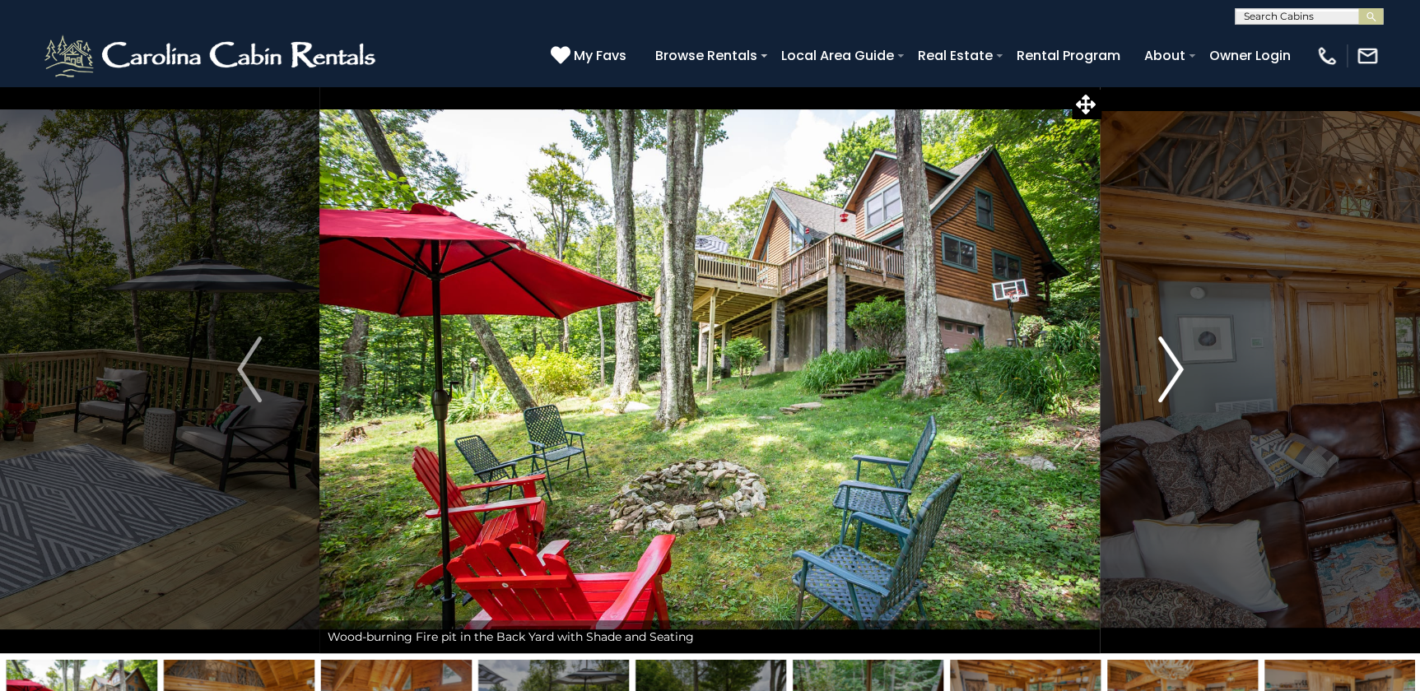
click at [1165, 364] on img "Next" at bounding box center [1170, 370] width 25 height 66
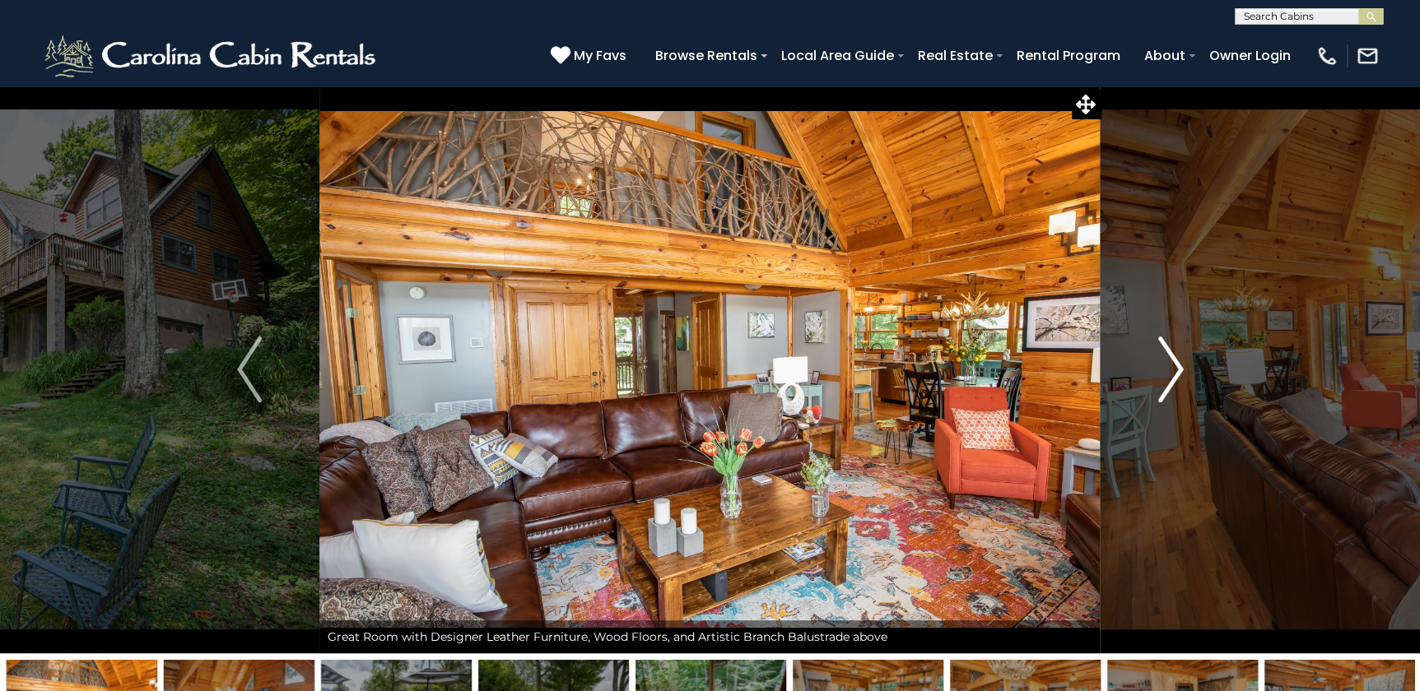
click at [1165, 364] on img "Next" at bounding box center [1170, 370] width 25 height 66
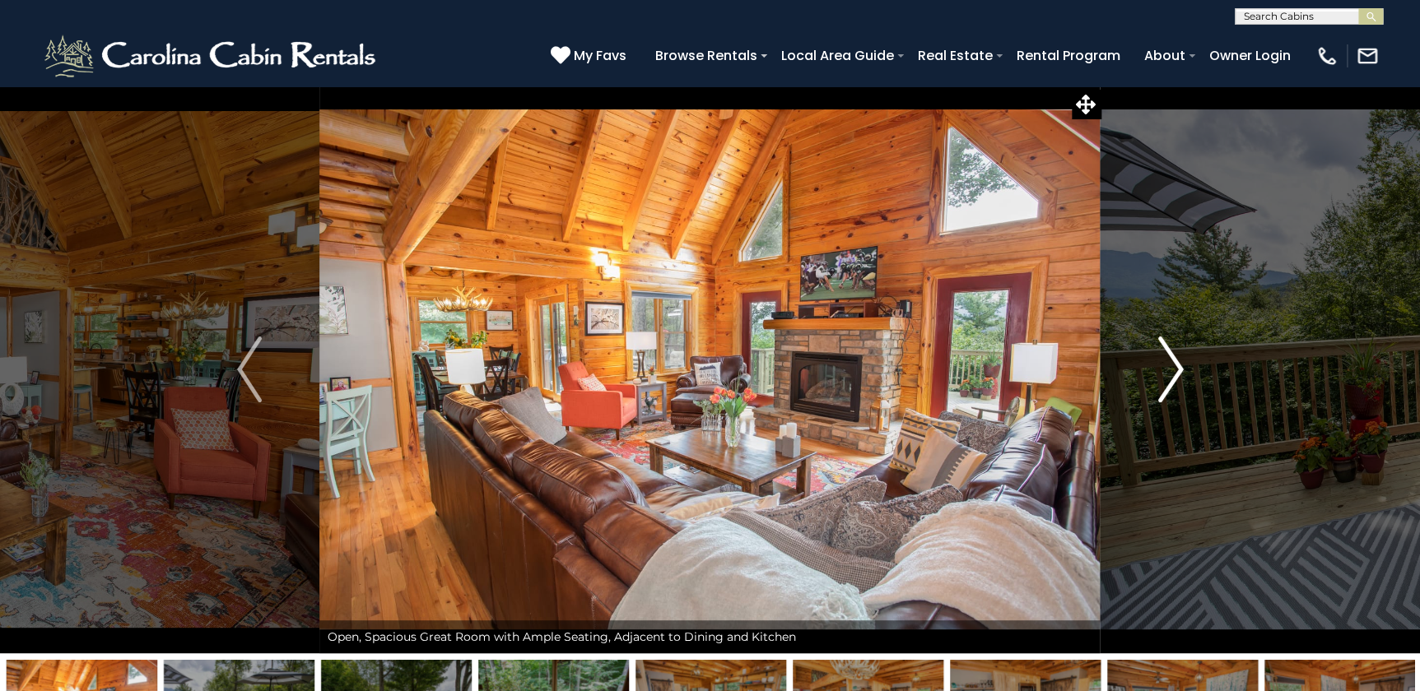
click at [1165, 364] on img "Next" at bounding box center [1170, 370] width 25 height 66
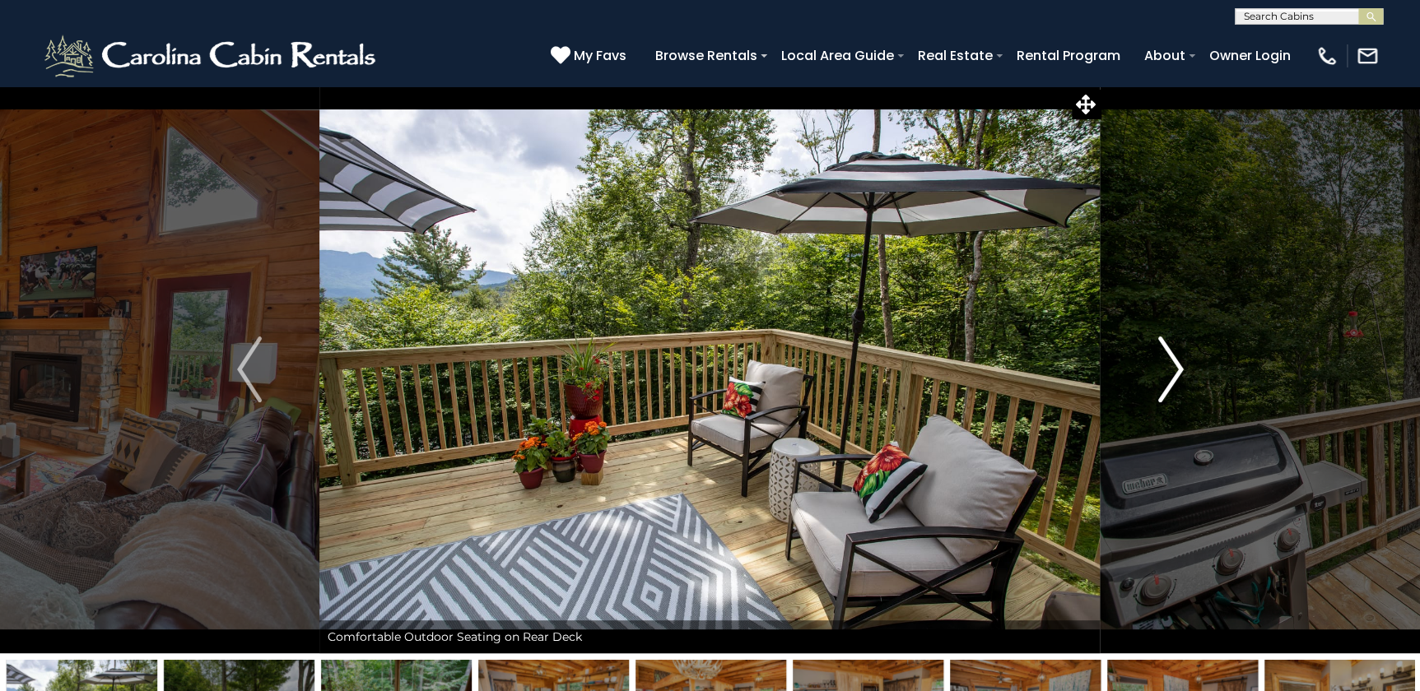
click at [1165, 364] on img "Next" at bounding box center [1170, 370] width 25 height 66
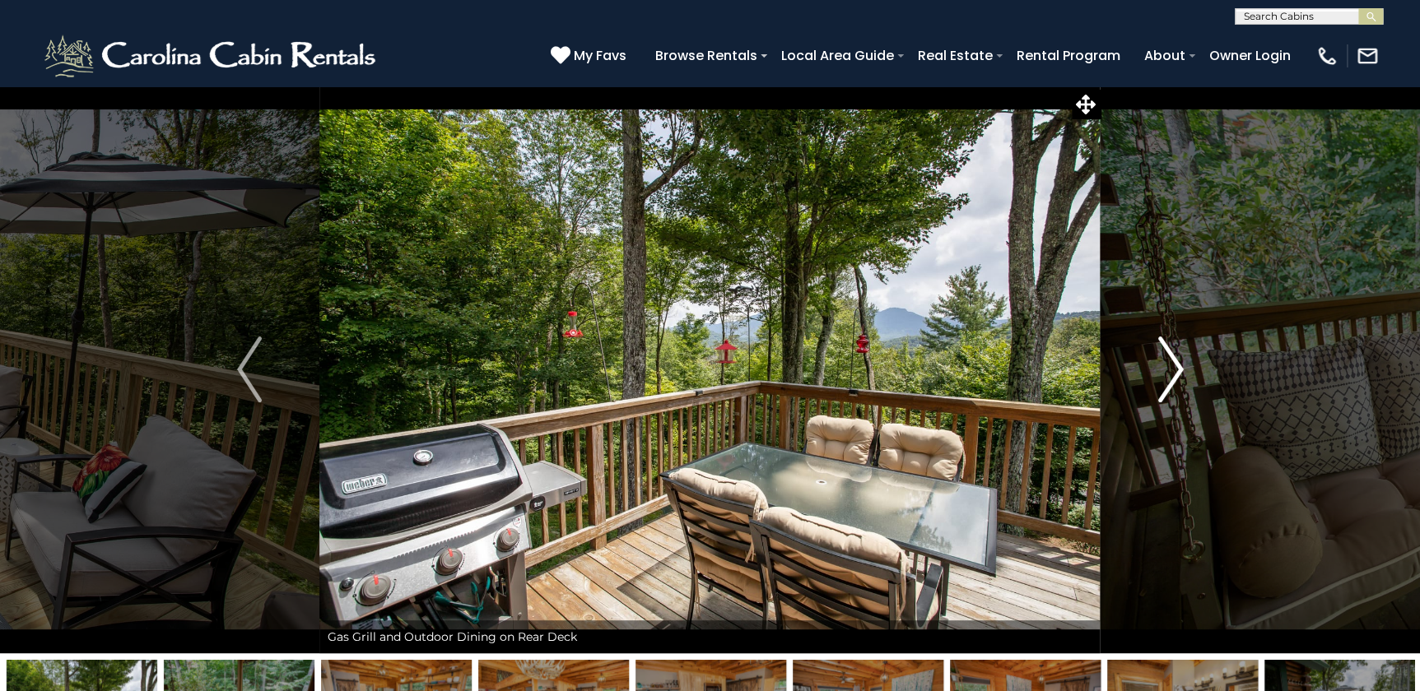
click at [1165, 364] on img "Next" at bounding box center [1170, 370] width 25 height 66
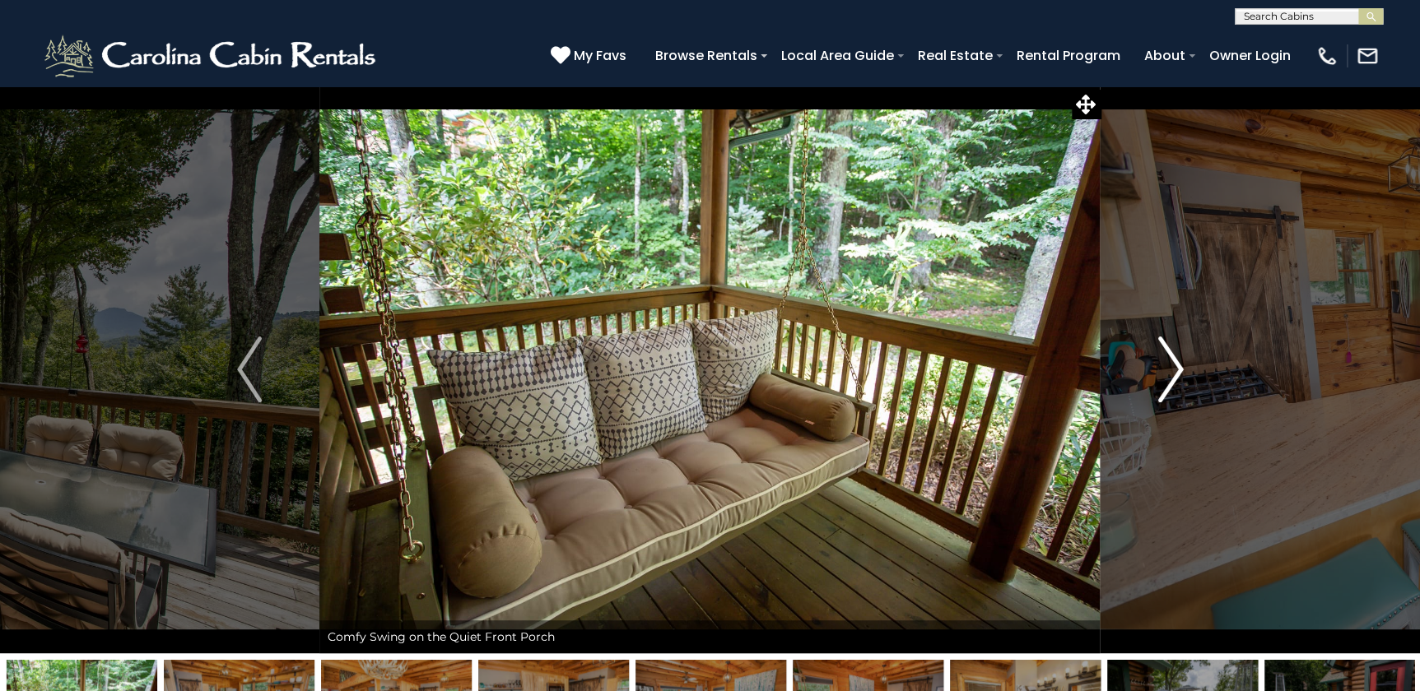
click at [1164, 364] on img "Next" at bounding box center [1170, 370] width 25 height 66
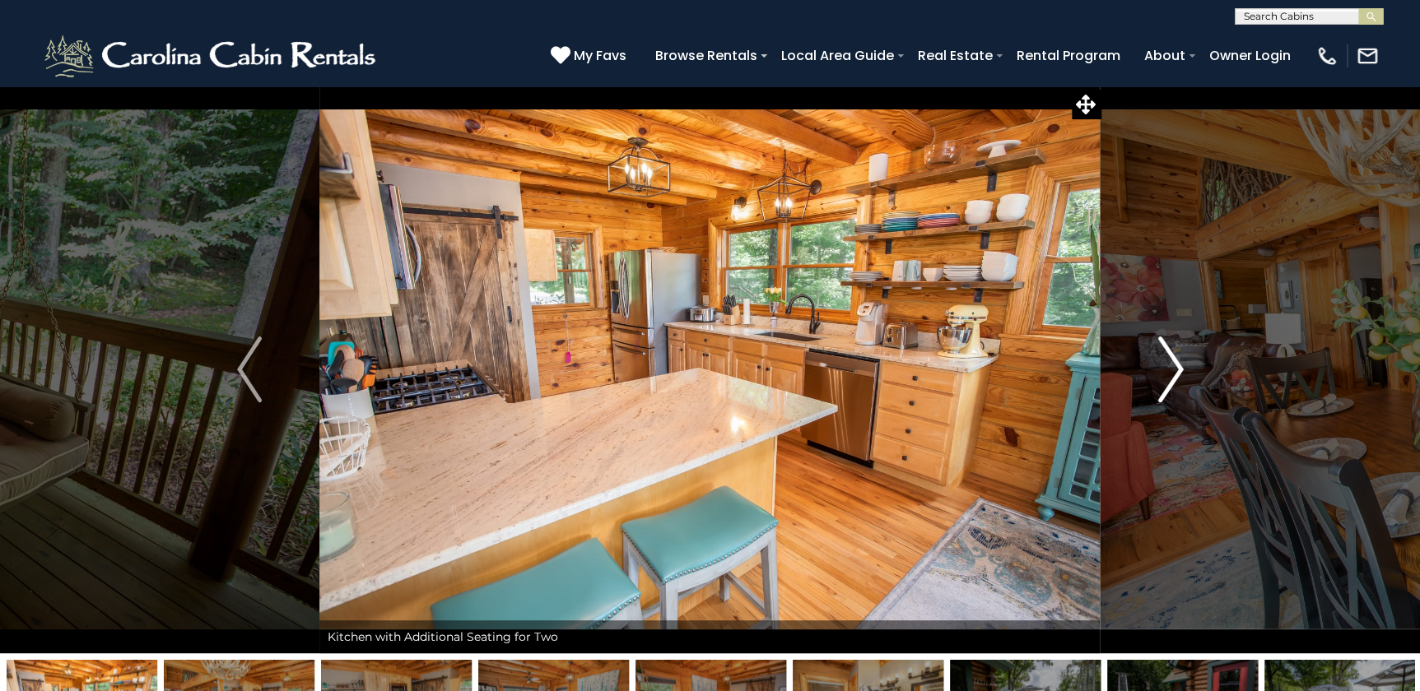
click at [1164, 364] on img "Next" at bounding box center [1170, 370] width 25 height 66
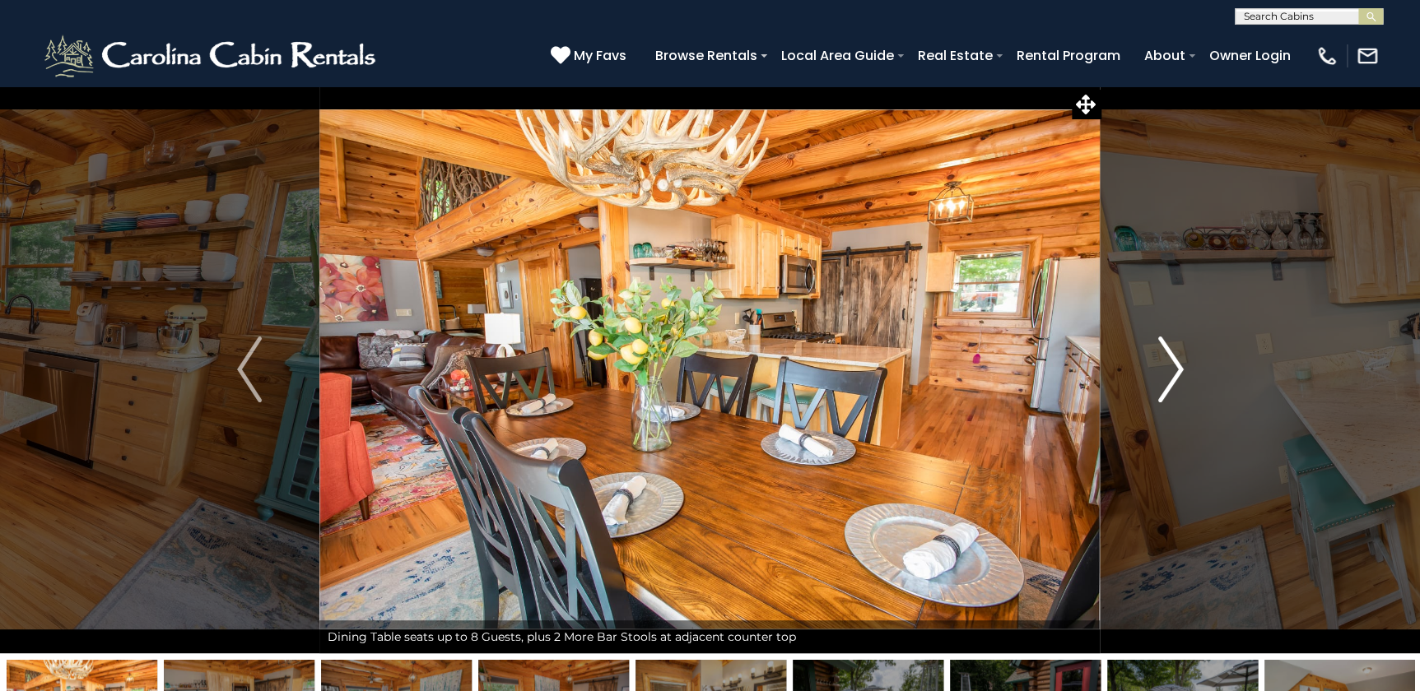
click at [1164, 364] on img "Next" at bounding box center [1170, 370] width 25 height 66
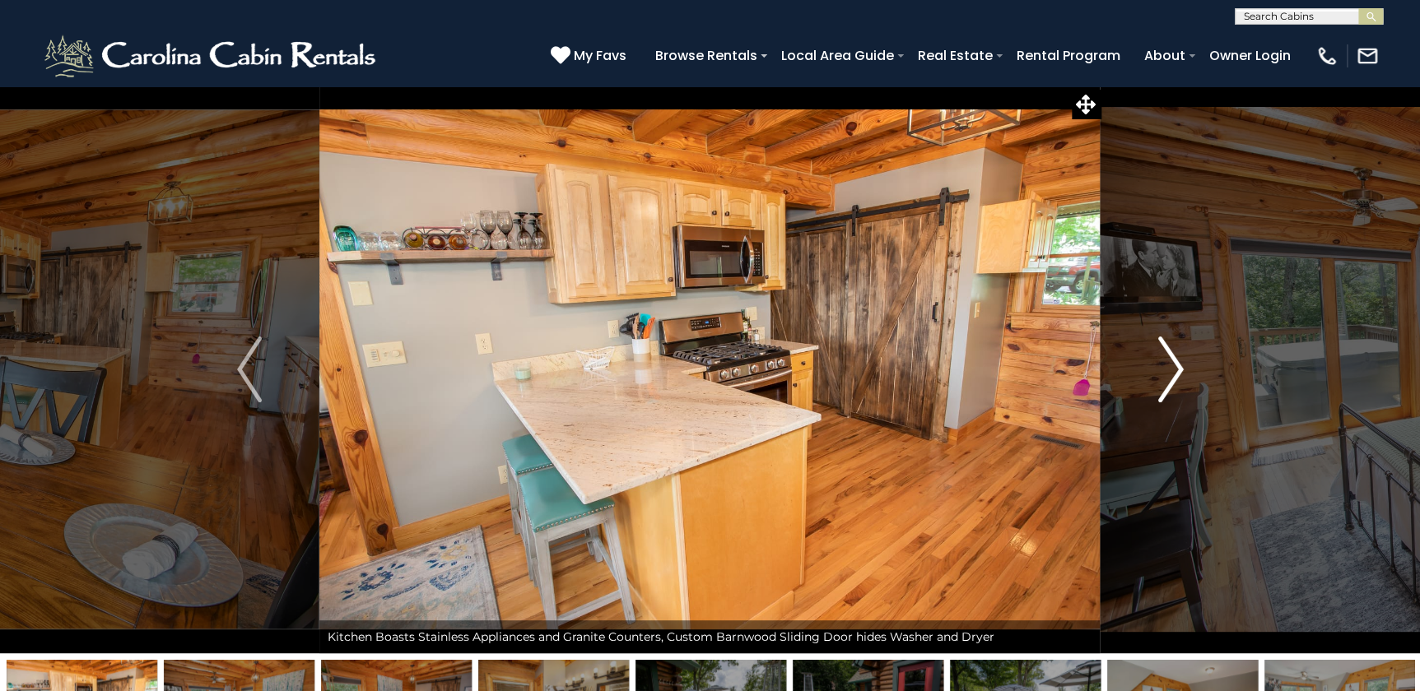
click at [1165, 364] on img "Next" at bounding box center [1170, 370] width 25 height 66
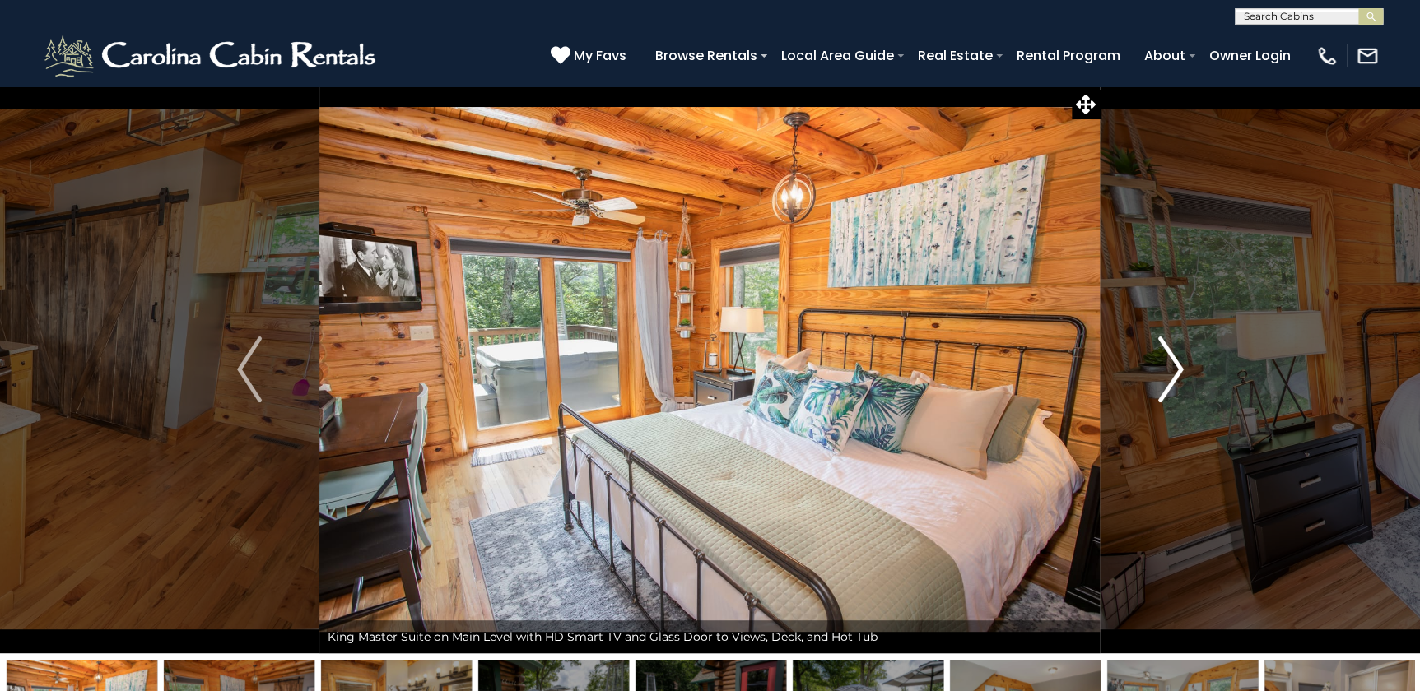
click at [1165, 364] on img "Next" at bounding box center [1170, 370] width 25 height 66
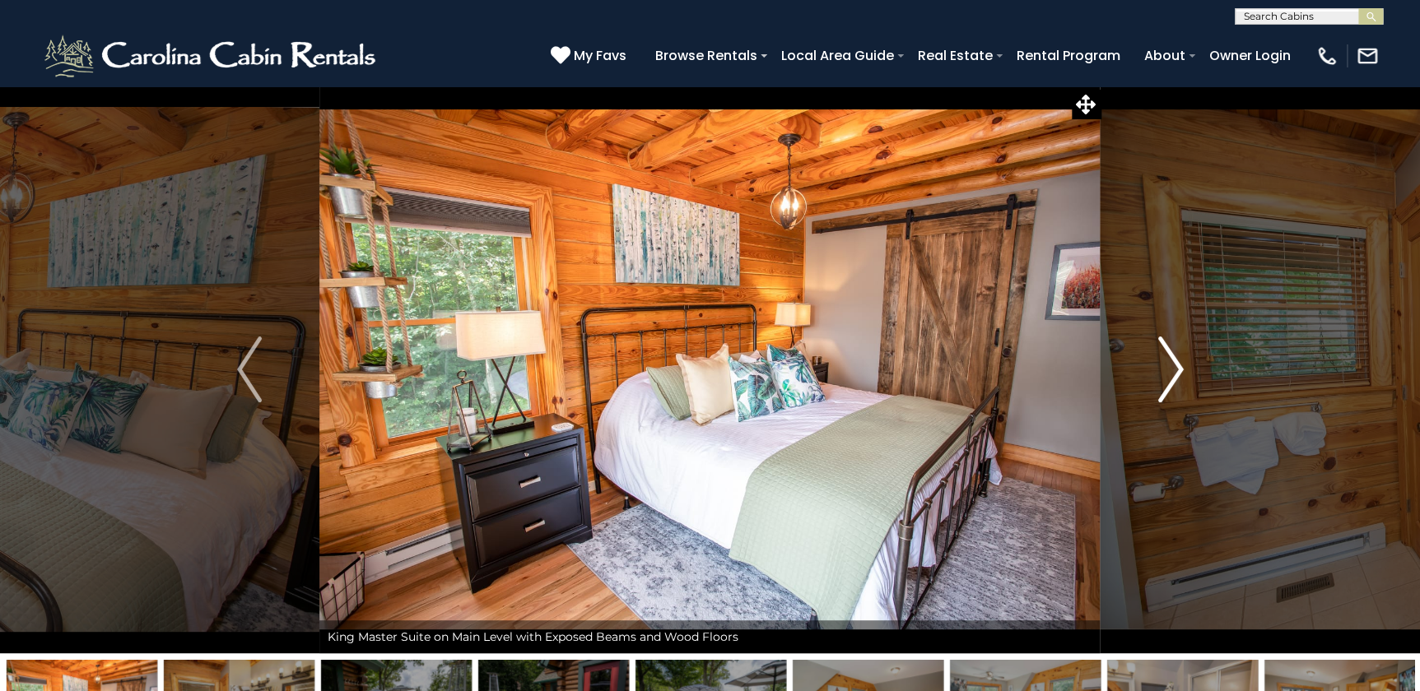
click at [1165, 367] on img "Next" at bounding box center [1170, 370] width 25 height 66
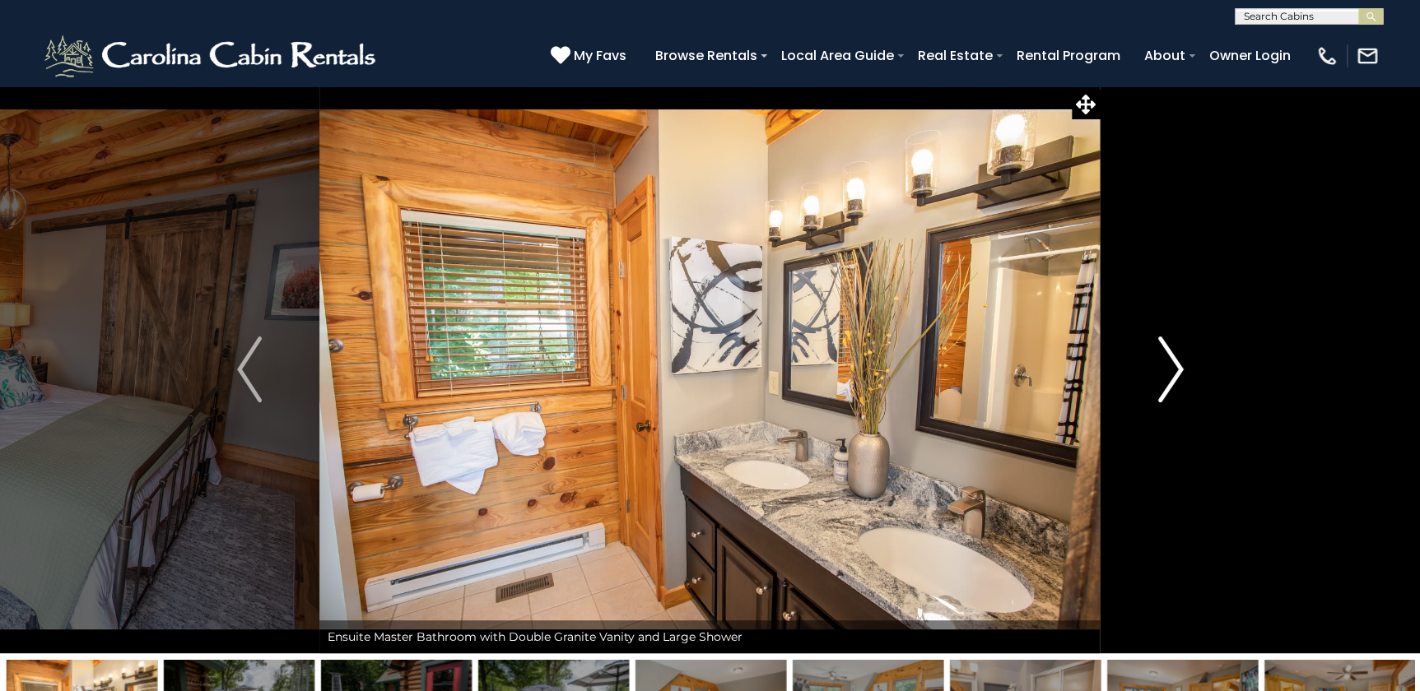
click at [1165, 367] on img "Next" at bounding box center [1170, 370] width 25 height 66
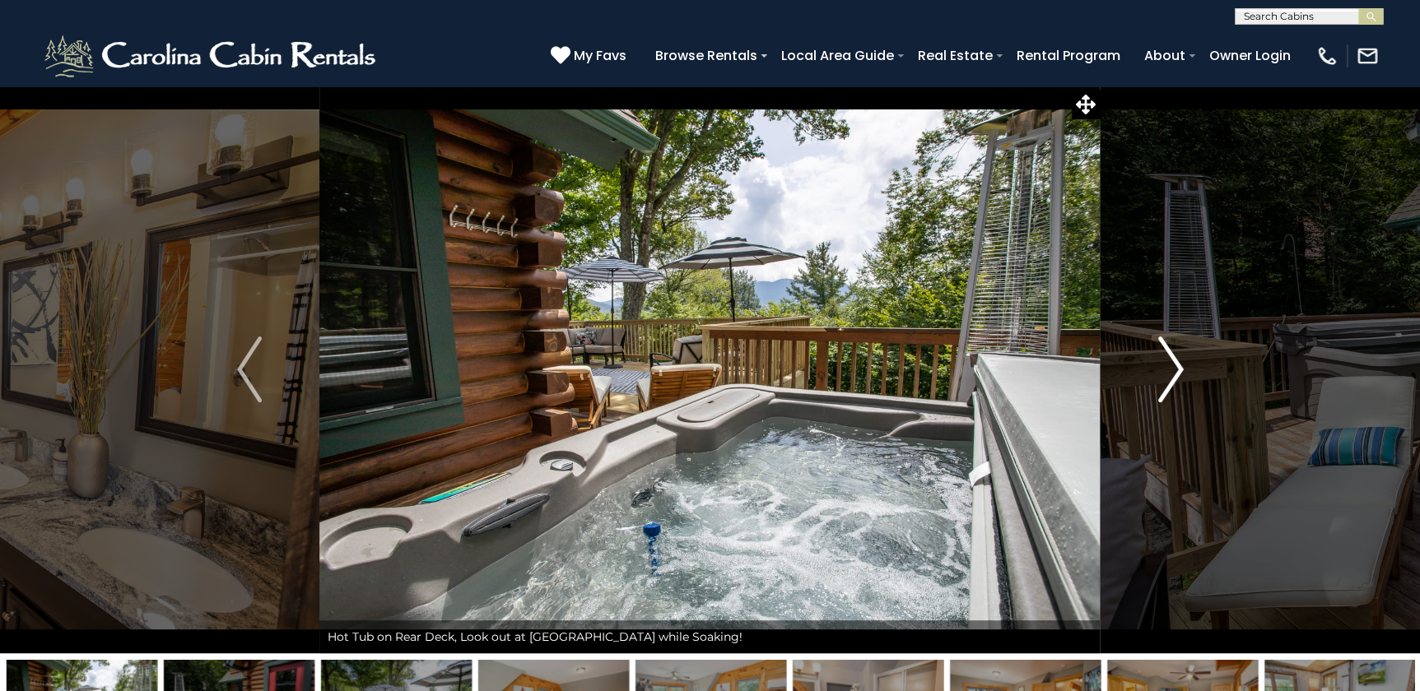
click at [1162, 369] on img "Next" at bounding box center [1170, 370] width 25 height 66
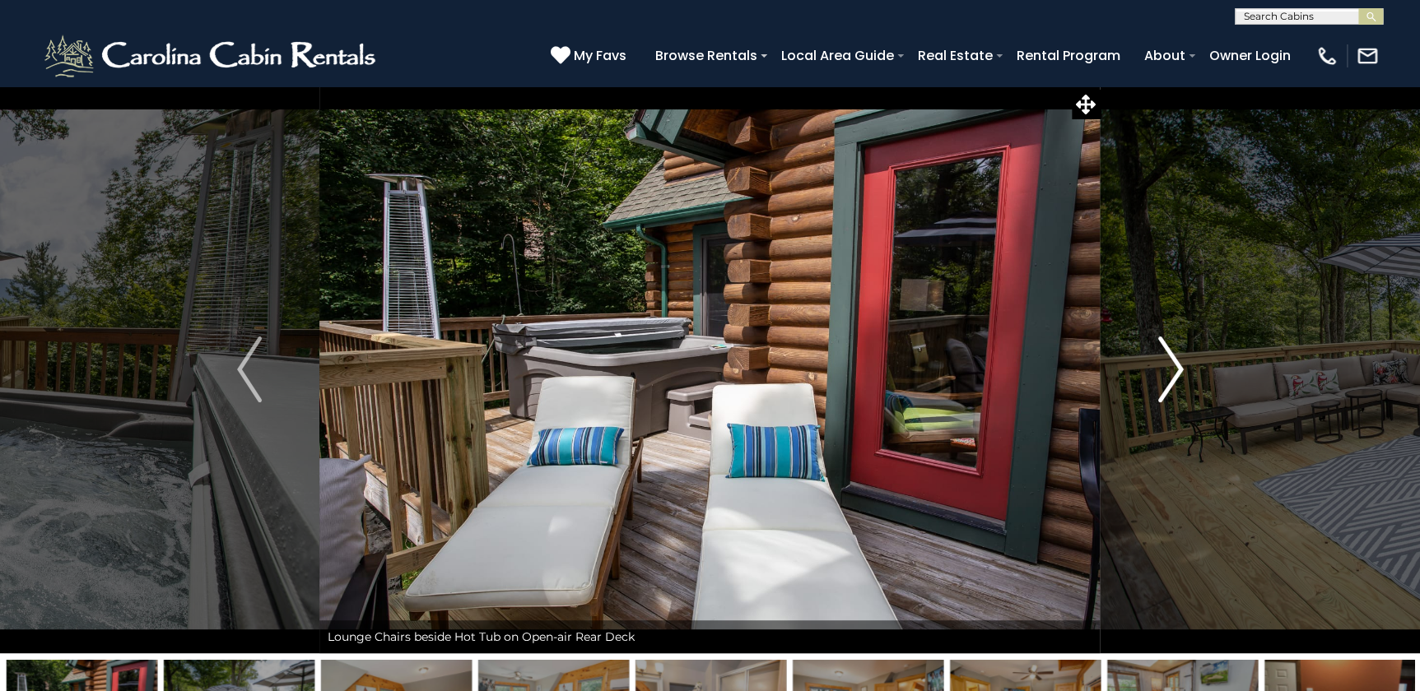
click at [1162, 369] on img "Next" at bounding box center [1170, 370] width 25 height 66
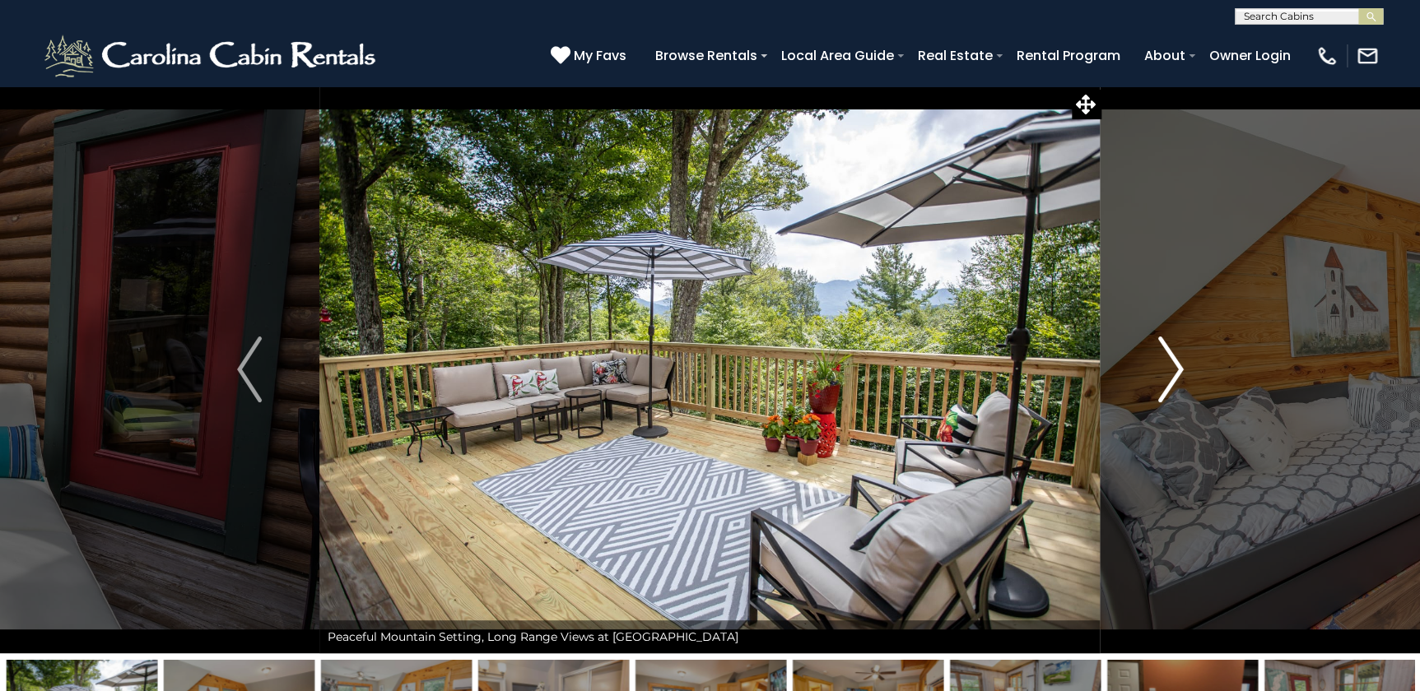
click at [1161, 370] on img "Next" at bounding box center [1170, 370] width 25 height 66
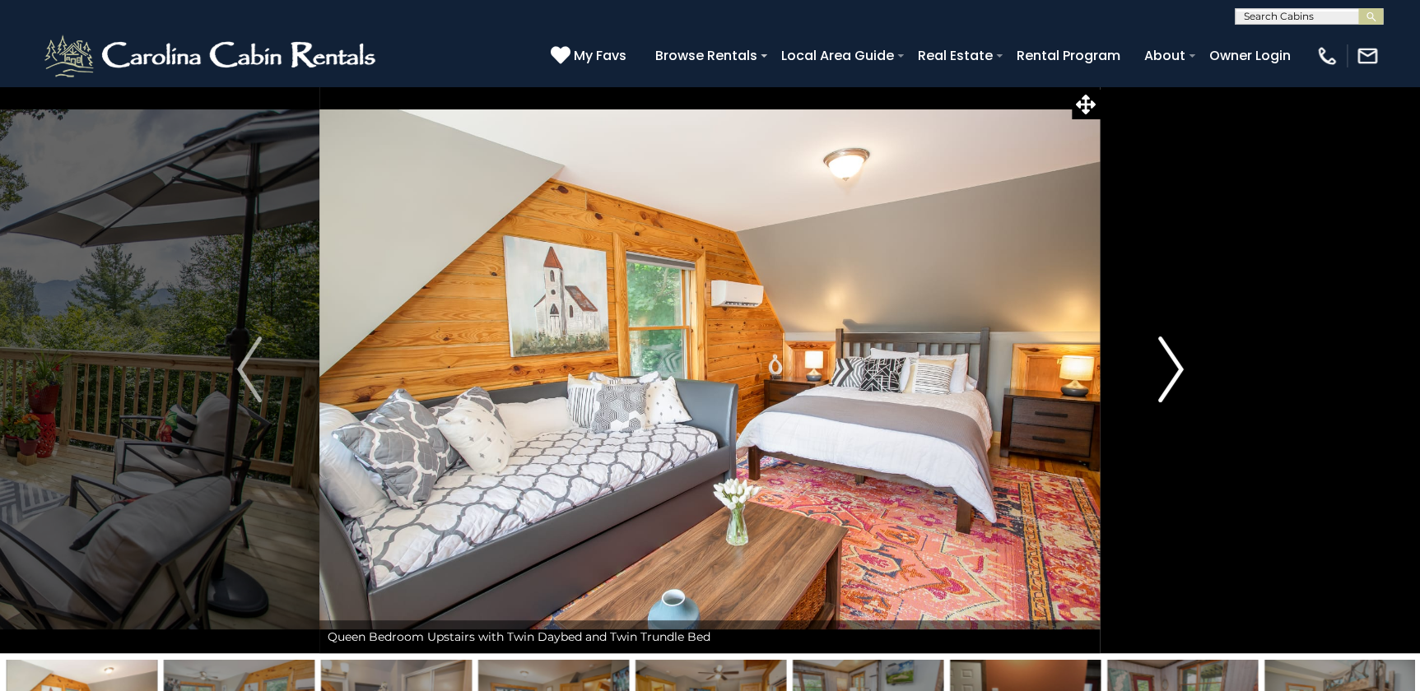
click at [1161, 370] on img "Next" at bounding box center [1170, 370] width 25 height 66
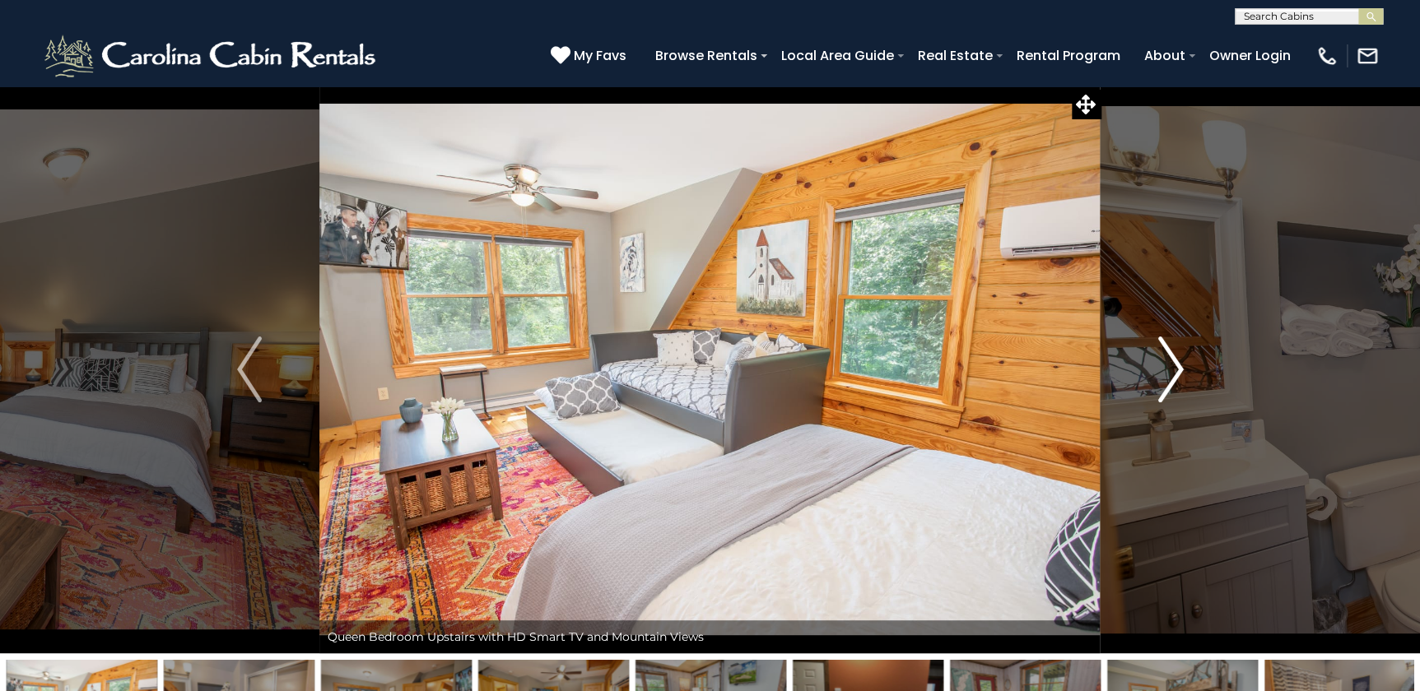
click at [1162, 370] on img "Next" at bounding box center [1170, 370] width 25 height 66
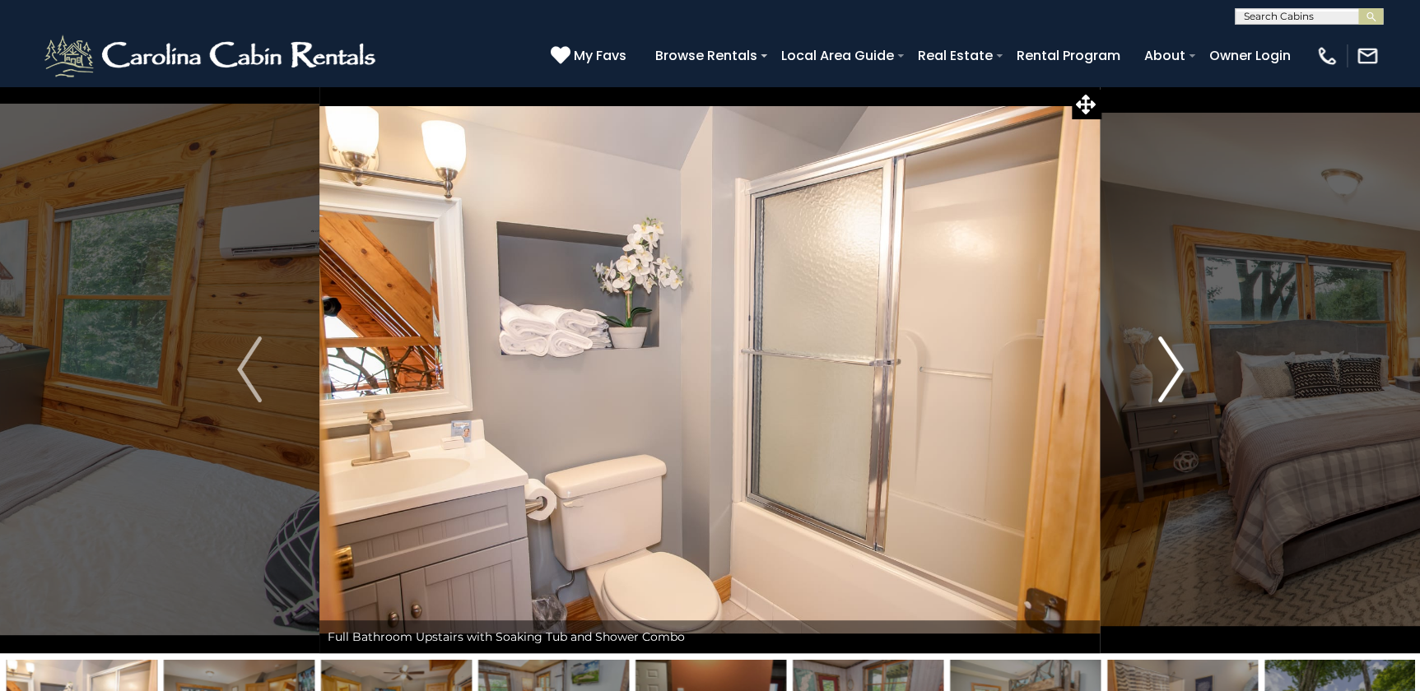
click at [1163, 370] on img "Next" at bounding box center [1170, 370] width 25 height 66
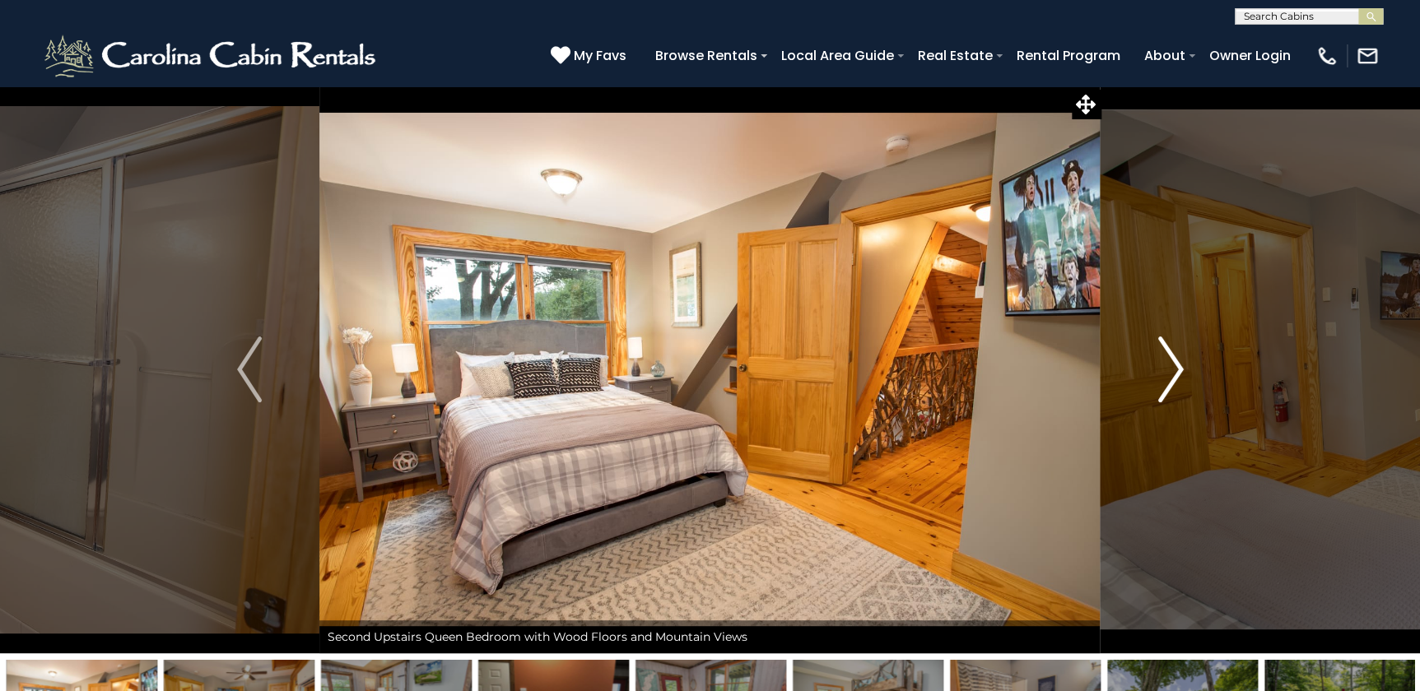
click at [1163, 370] on img "Next" at bounding box center [1170, 370] width 25 height 66
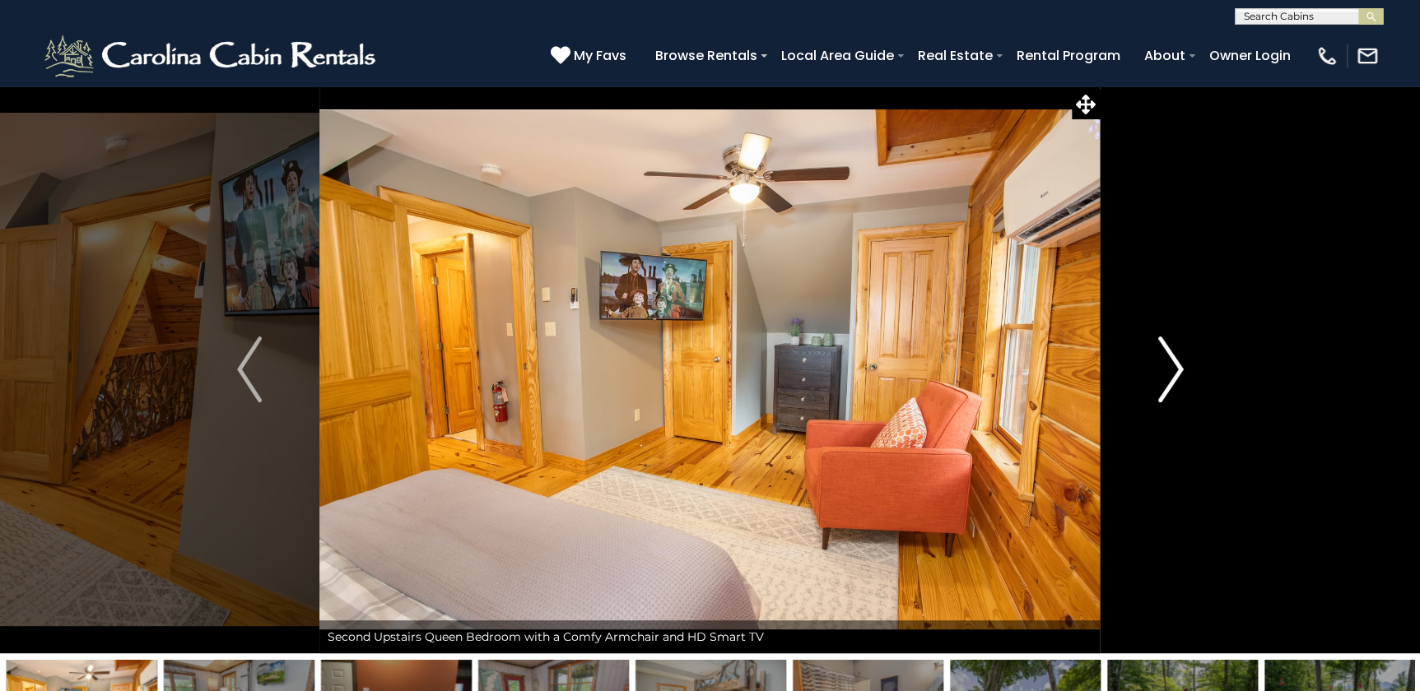
click at [1163, 370] on img "Next" at bounding box center [1170, 370] width 25 height 66
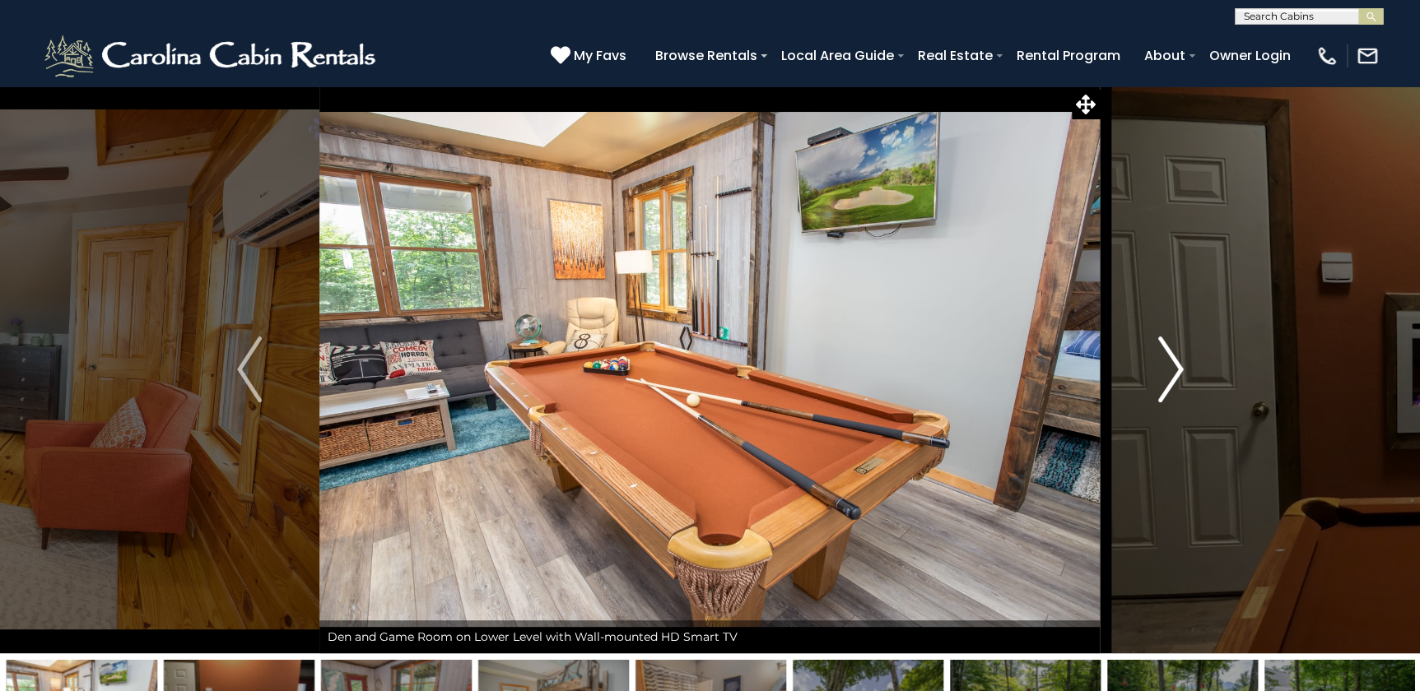
click at [1163, 370] on img "Next" at bounding box center [1170, 370] width 25 height 66
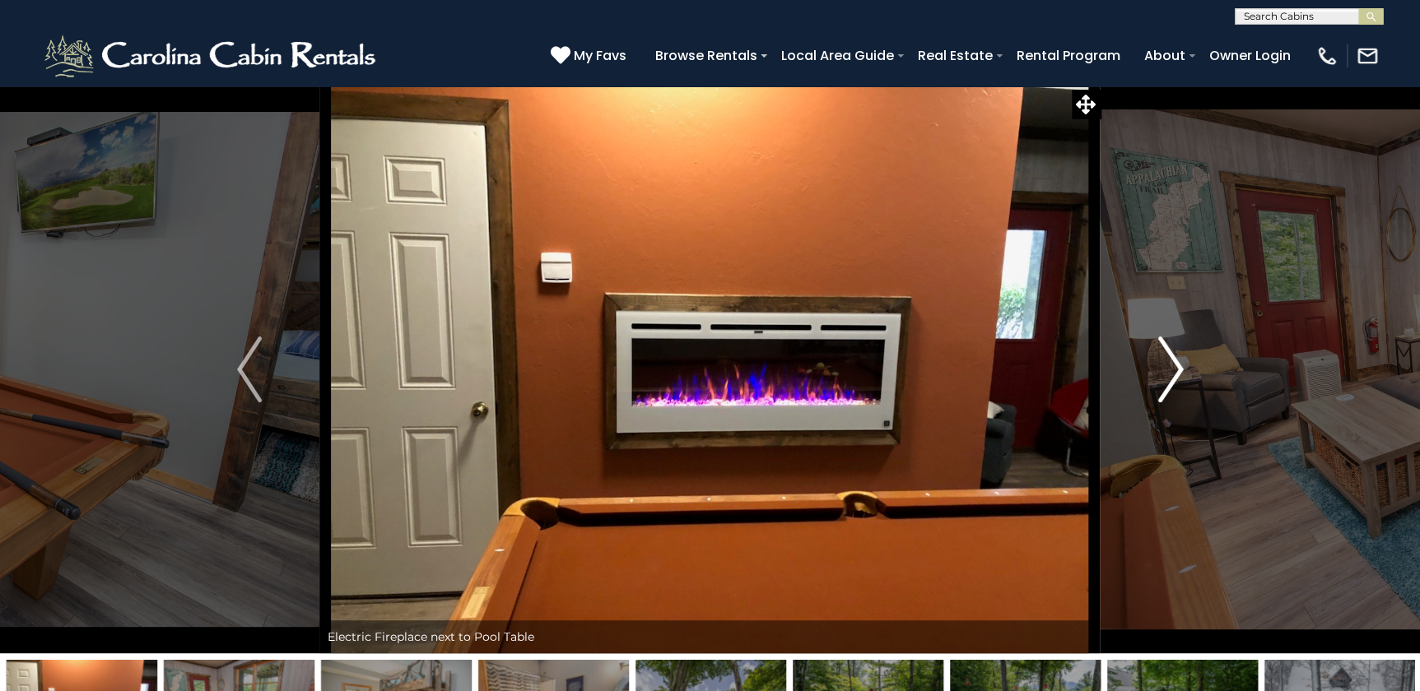
click at [1163, 370] on img "Next" at bounding box center [1170, 370] width 25 height 66
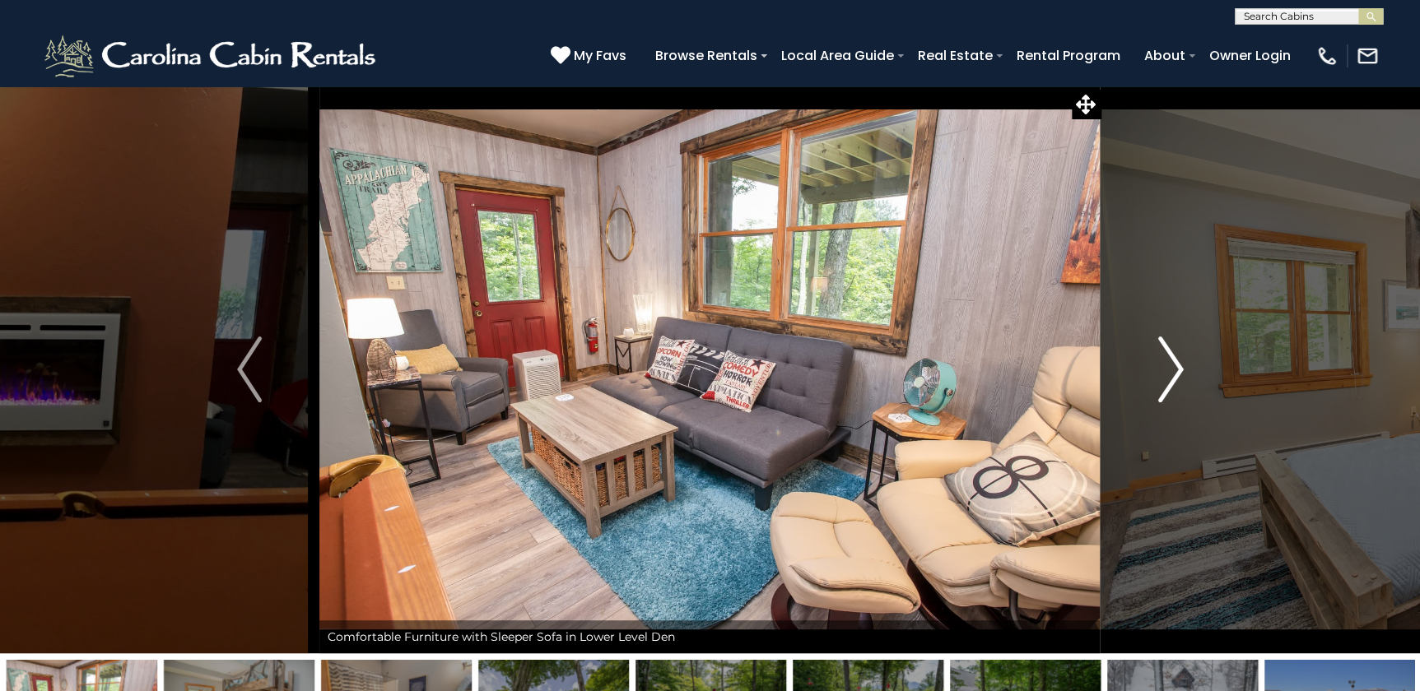
click at [1163, 370] on img "Next" at bounding box center [1170, 370] width 25 height 66
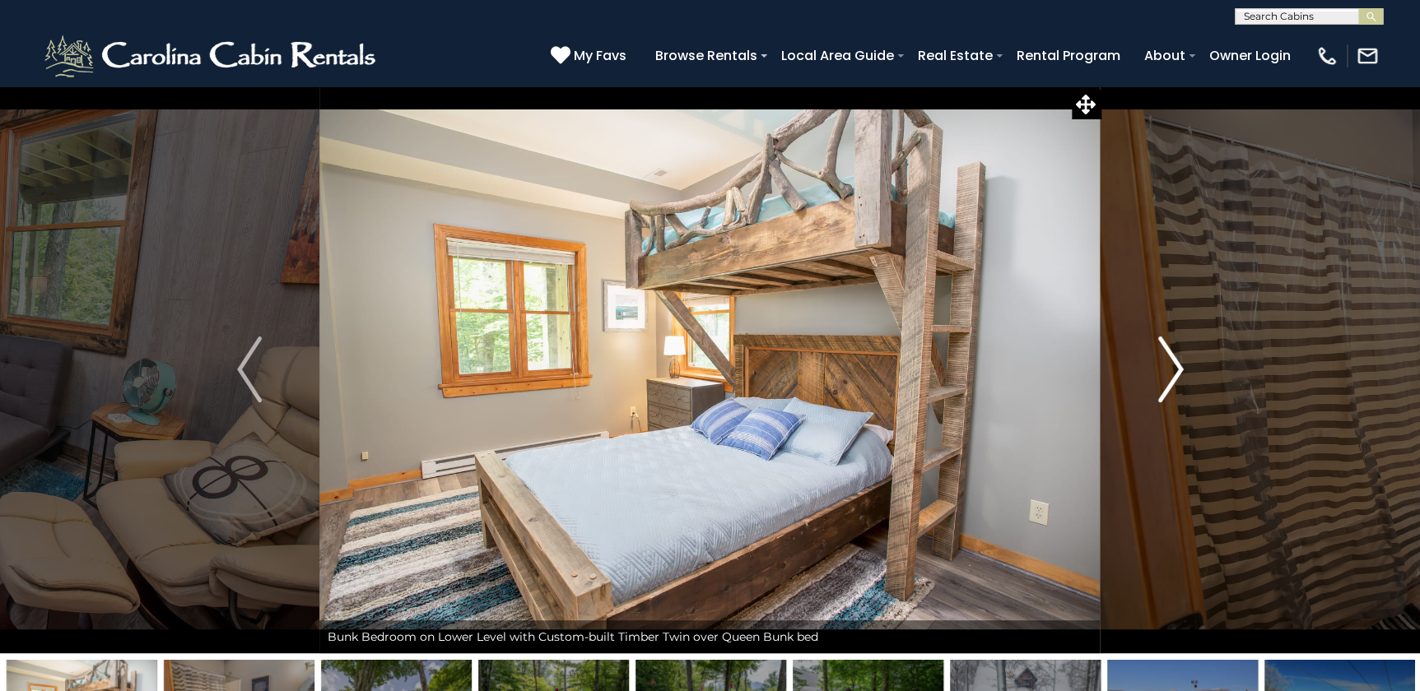
click at [1163, 370] on img "Next" at bounding box center [1170, 370] width 25 height 66
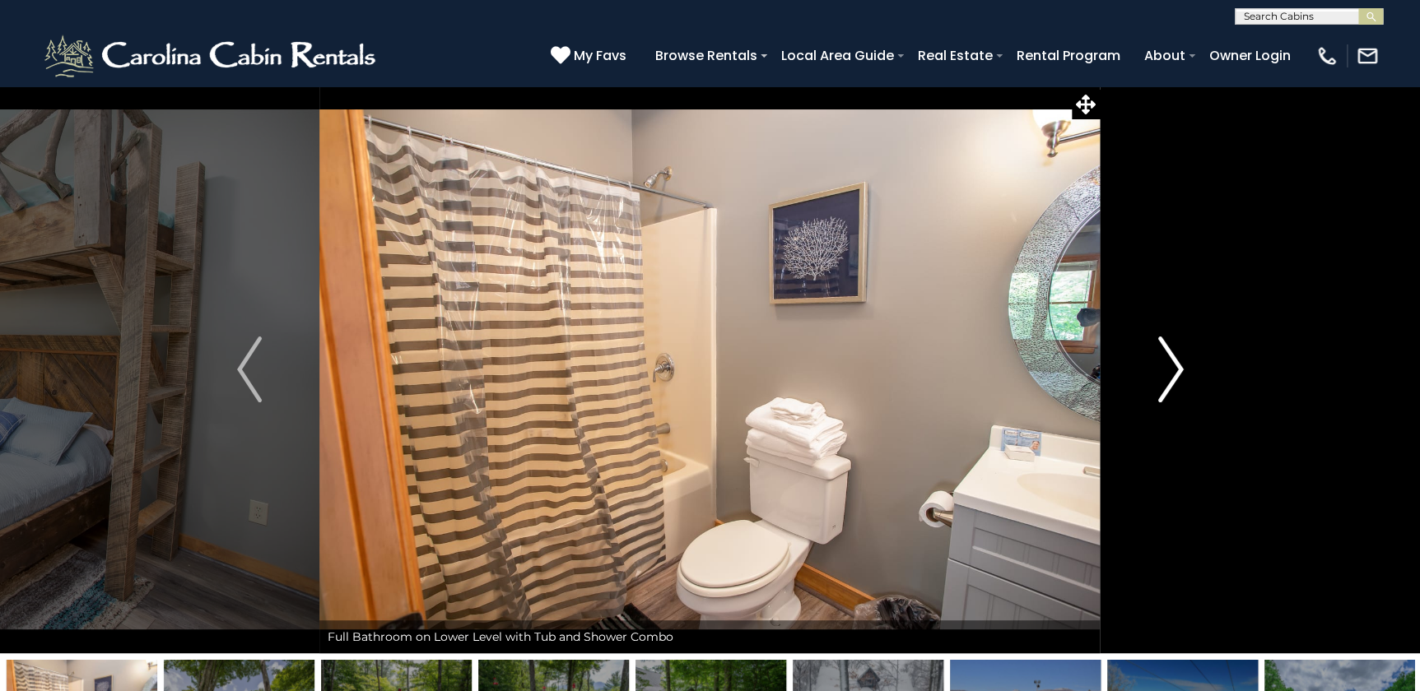
click at [1163, 370] on img "Next" at bounding box center [1170, 370] width 25 height 66
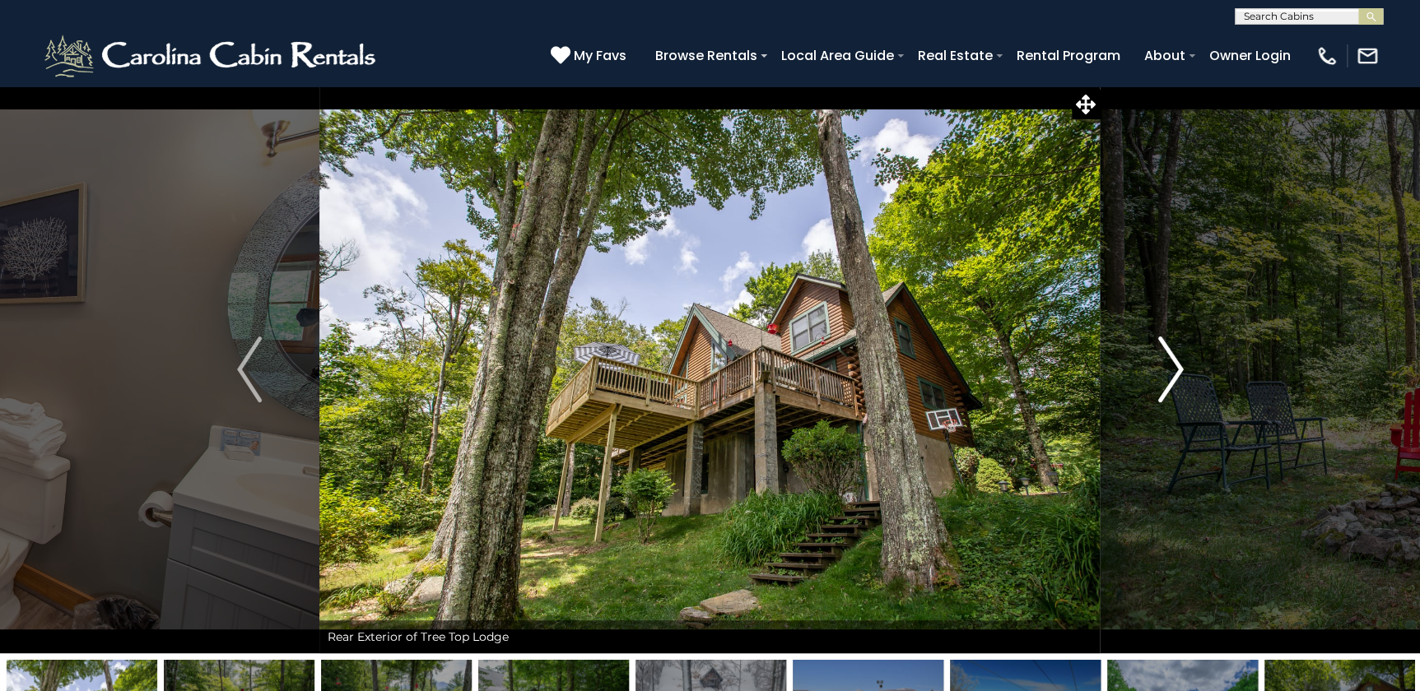
click at [1163, 370] on img "Next" at bounding box center [1170, 370] width 25 height 66
